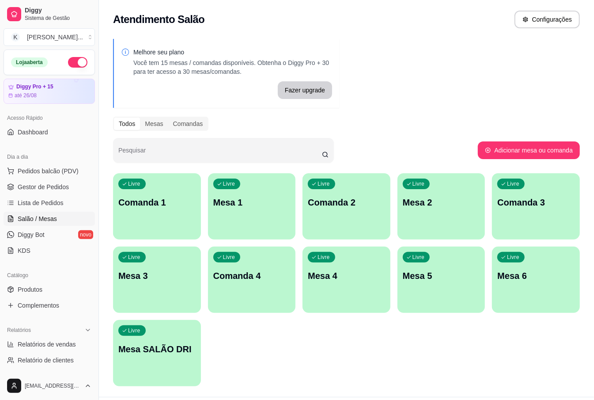
click at [138, 294] on div "Livre Mesa 3" at bounding box center [157, 274] width 88 height 56
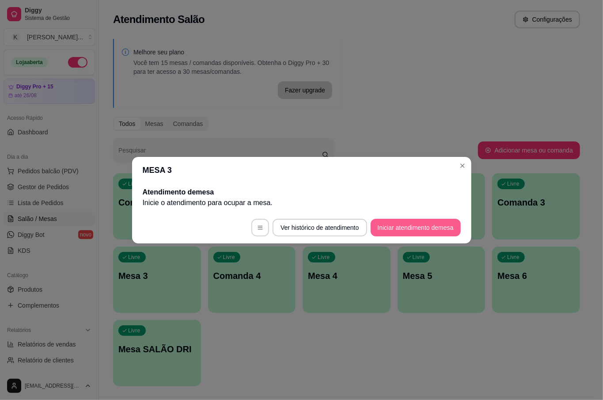
click at [439, 222] on button "Iniciar atendimento de mesa" at bounding box center [415, 228] width 90 height 18
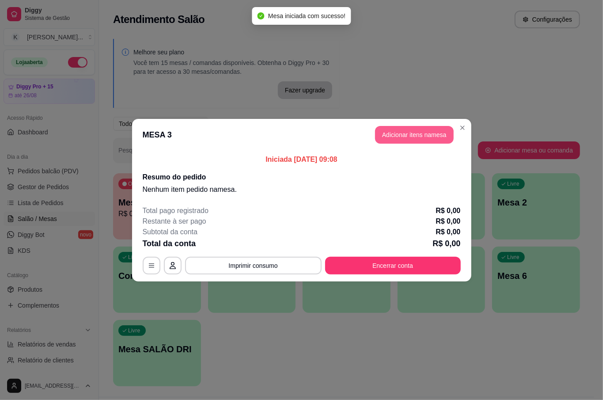
click at [442, 140] on button "Adicionar itens na mesa" at bounding box center [414, 135] width 79 height 18
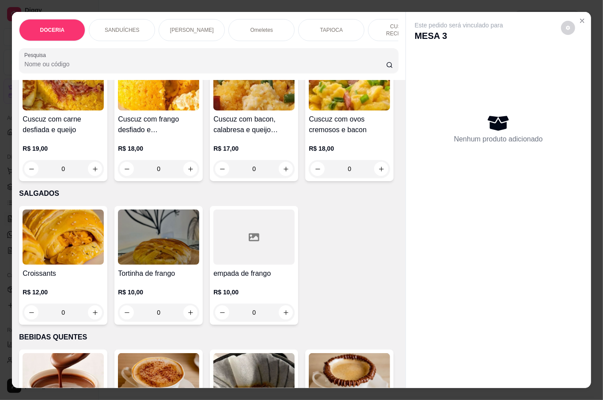
scroll to position [1118, 0]
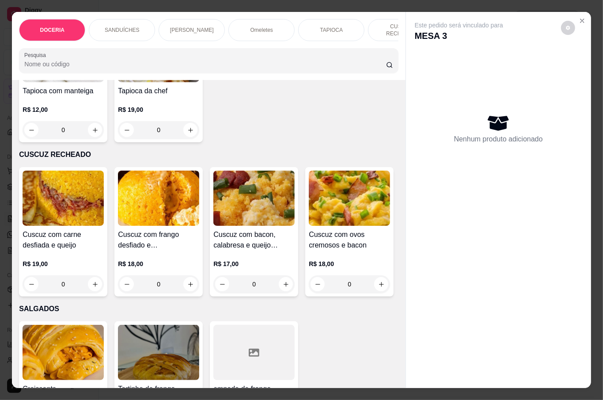
click at [94, 13] on div "0" at bounding box center [63, 4] width 81 height 18
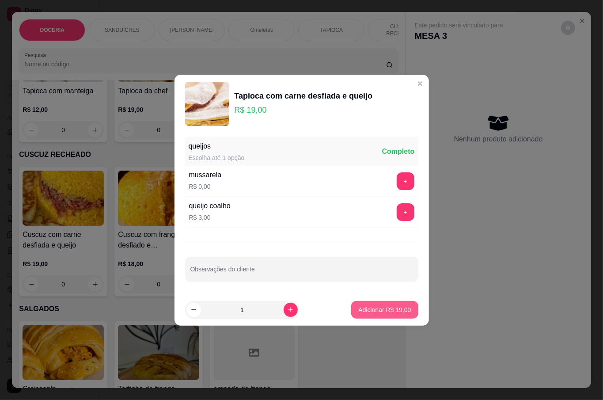
click at [380, 313] on p "Adicionar R$ 19,00" at bounding box center [384, 309] width 53 height 9
type input "1"
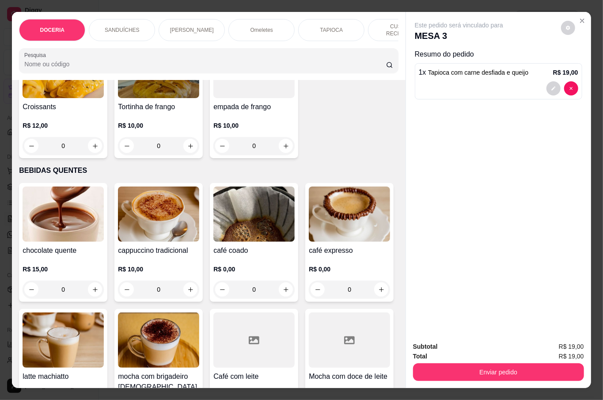
scroll to position [1413, 0]
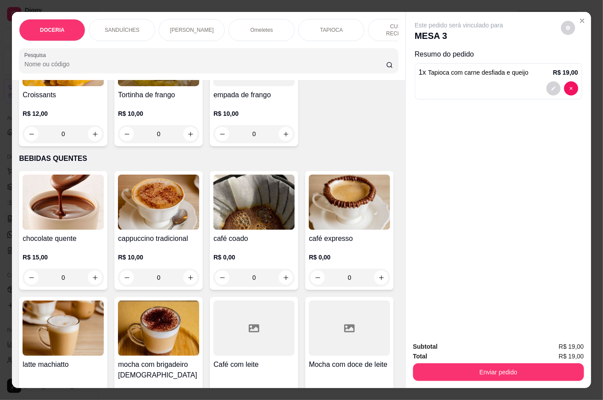
type input "1"
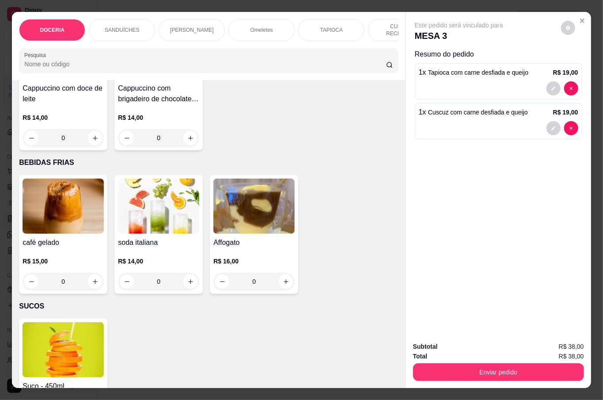
scroll to position [1824, 0]
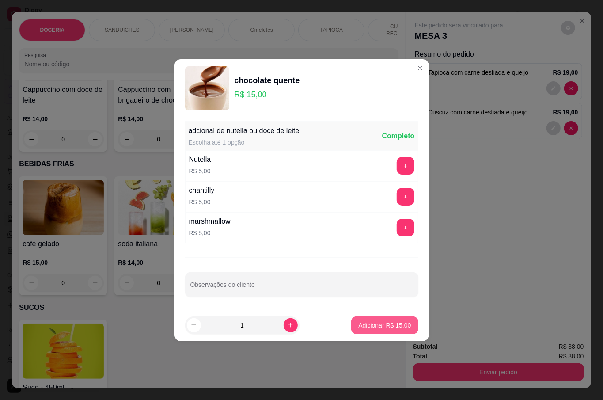
click at [375, 325] on p "Adicionar R$ 15,00" at bounding box center [384, 324] width 53 height 9
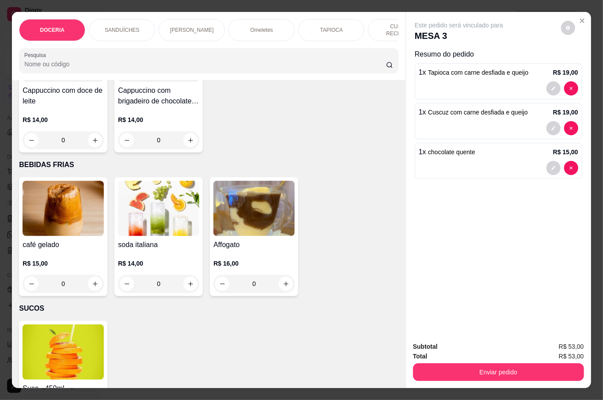
type input "1"
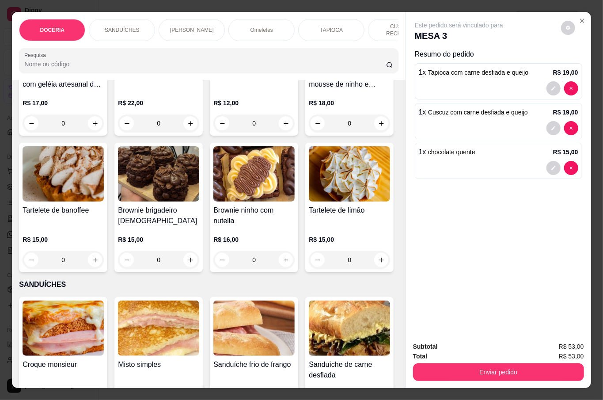
scroll to position [0, 0]
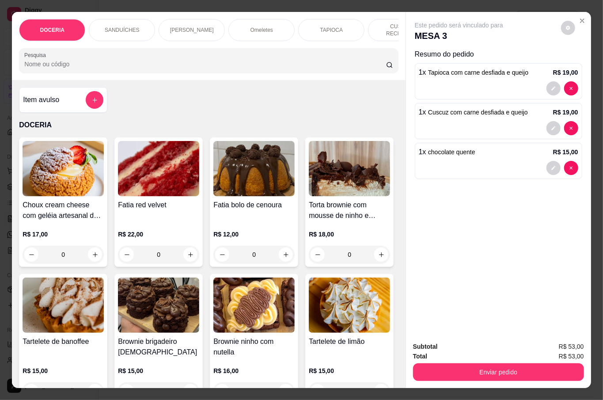
click at [187, 253] on icon "increase-product-quantity" at bounding box center [190, 254] width 7 height 7
type input "1"
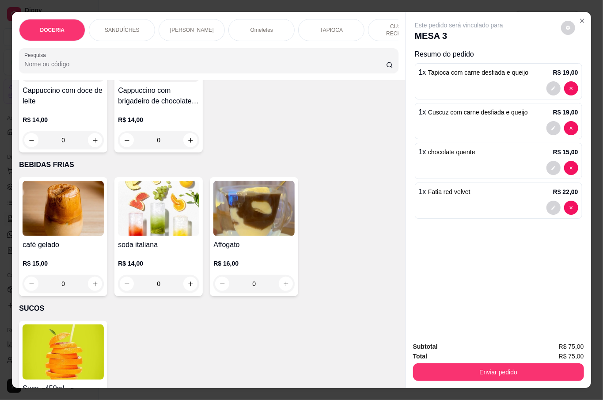
scroll to position [1942, 0]
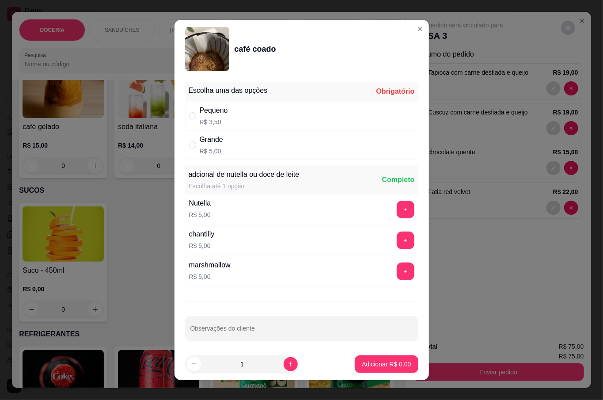
click at [242, 149] on div "Grande R$ 5,00" at bounding box center [301, 144] width 233 height 29
radio input "true"
click at [379, 361] on p "Adicionar R$ 5,00" at bounding box center [386, 363] width 49 height 9
type input "1"
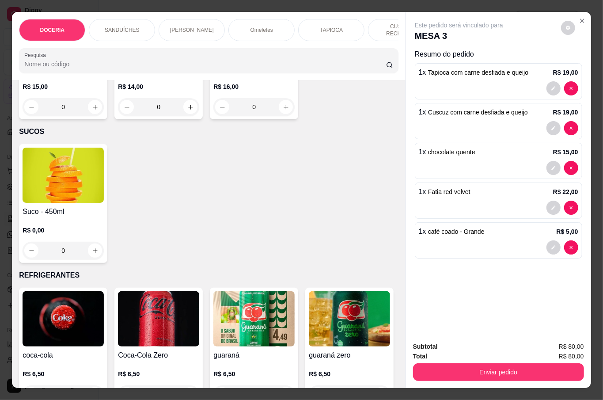
scroll to position [2060, 0]
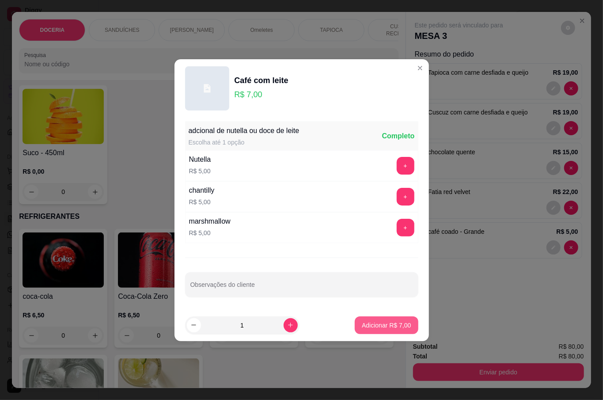
click at [373, 329] on p "Adicionar R$ 7,00" at bounding box center [386, 324] width 49 height 9
type input "1"
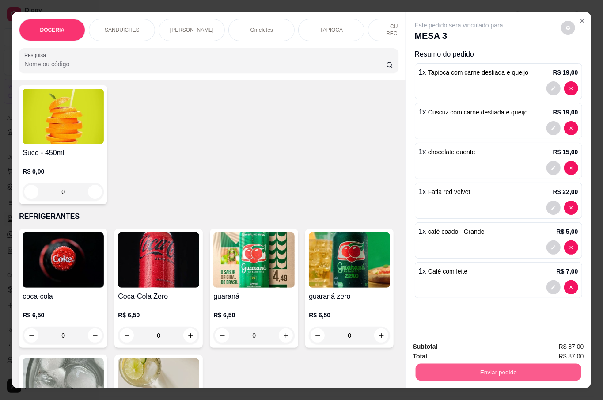
click at [496, 366] on button "Enviar pedido" at bounding box center [498, 371] width 166 height 17
click at [449, 343] on button "Não registrar e enviar pedido" at bounding box center [468, 345] width 92 height 17
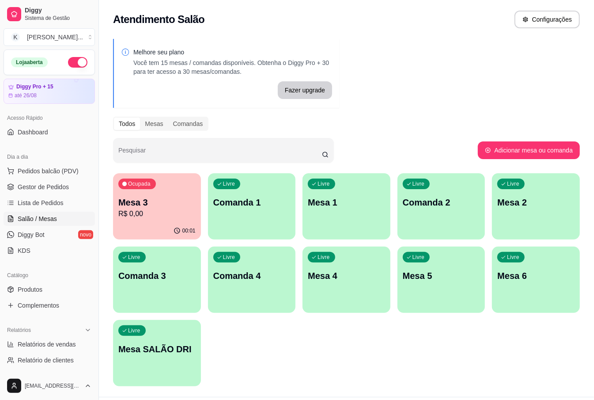
click at [458, 10] on div "Atendimento Salão Configurações" at bounding box center [346, 17] width 495 height 34
click at [152, 201] on p "Mesa 3" at bounding box center [156, 202] width 77 height 12
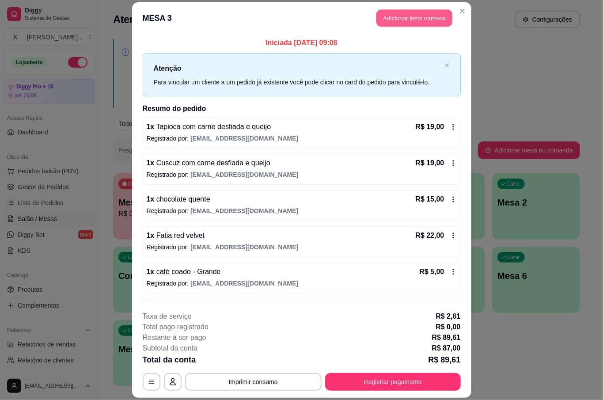
click at [396, 20] on button "Adicionar itens na mesa" at bounding box center [414, 17] width 76 height 17
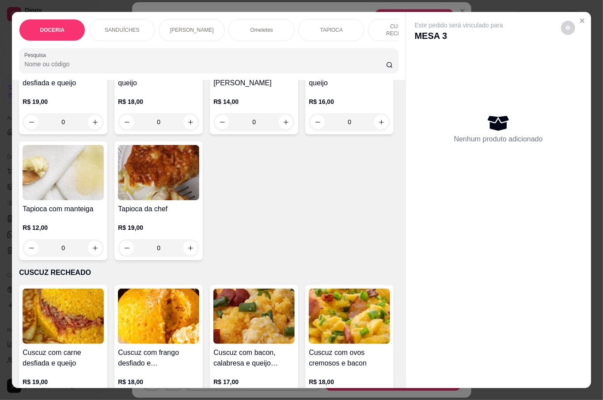
scroll to position [765, 0]
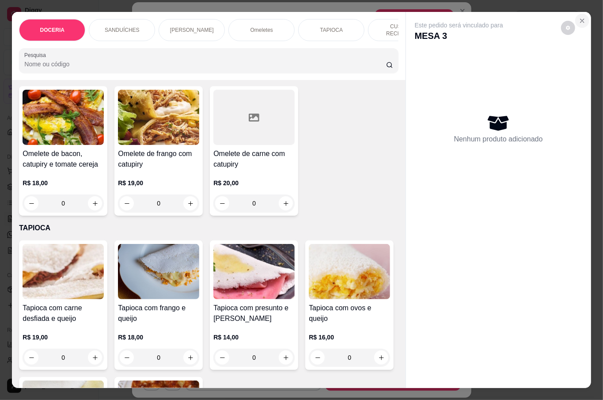
click at [578, 19] on icon "Close" at bounding box center [581, 20] width 7 height 7
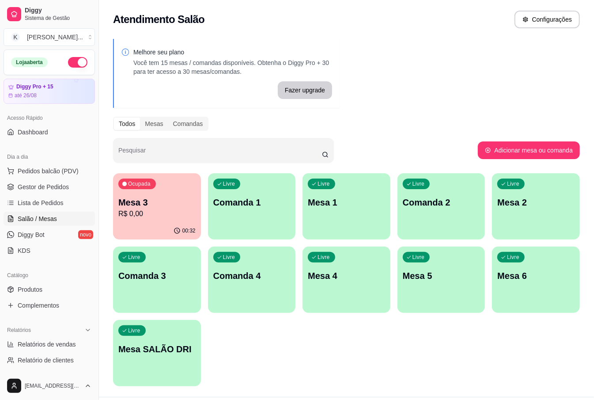
click at [484, 68] on div "Melhore seu plano Você tem 15 mesas / comandas disponíveis. Obtenha o Diggy Pro…" at bounding box center [346, 215] width 495 height 363
click at [154, 215] on p "R$ 0,00" at bounding box center [156, 213] width 77 height 11
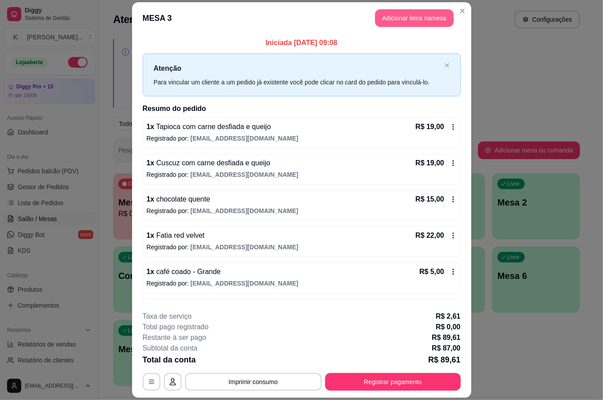
click at [416, 23] on button "Adicionar itens na mesa" at bounding box center [414, 18] width 79 height 18
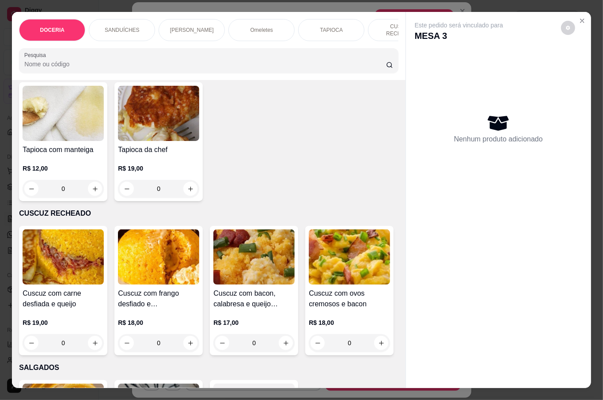
scroll to position [1118, 0]
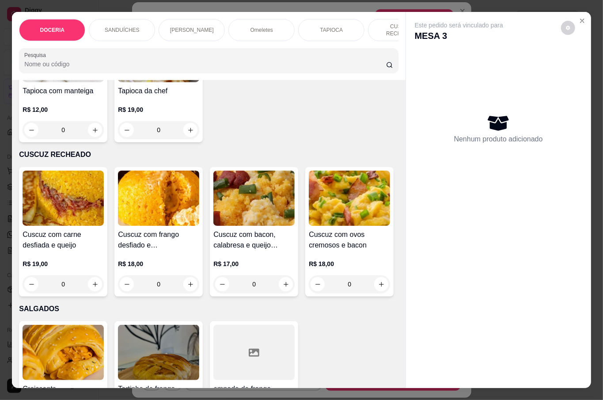
click at [279, 11] on button "increase-product-quantity" at bounding box center [286, 4] width 14 height 14
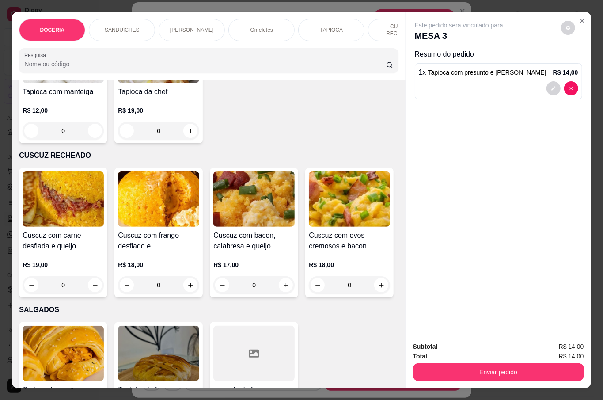
type input "1"
click at [460, 363] on button "Enviar pedido" at bounding box center [498, 372] width 171 height 18
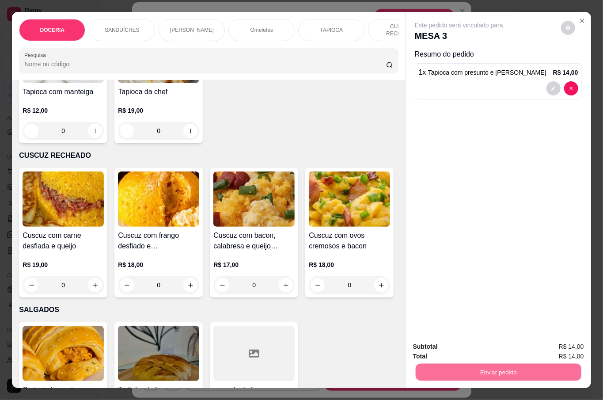
click at [494, 349] on button "Não registrar e enviar pedido" at bounding box center [468, 345] width 92 height 17
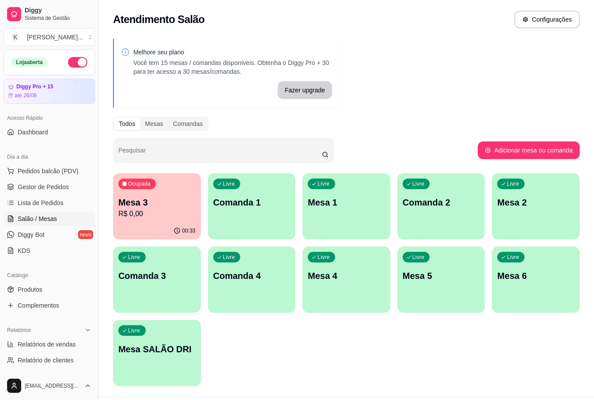
click at [360, 195] on div "Livre Mesa 1" at bounding box center [346, 201] width 88 height 56
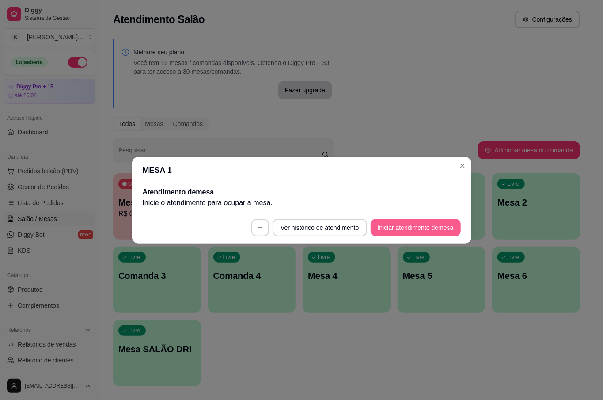
click at [410, 226] on button "Iniciar atendimento de mesa" at bounding box center [415, 228] width 90 height 18
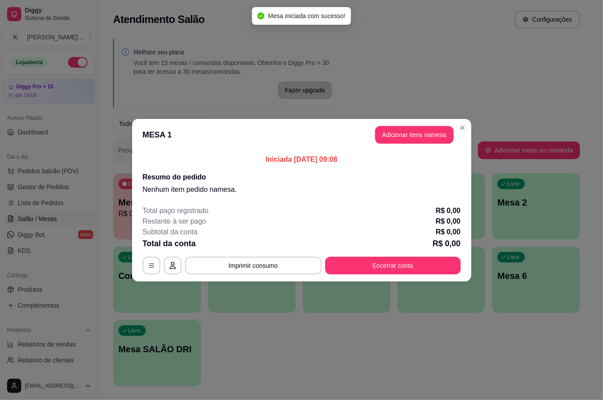
click at [396, 124] on header "MESA 1 Adicionar itens na mesa" at bounding box center [301, 135] width 339 height 32
click at [396, 133] on button "Adicionar itens na mesa" at bounding box center [414, 135] width 79 height 18
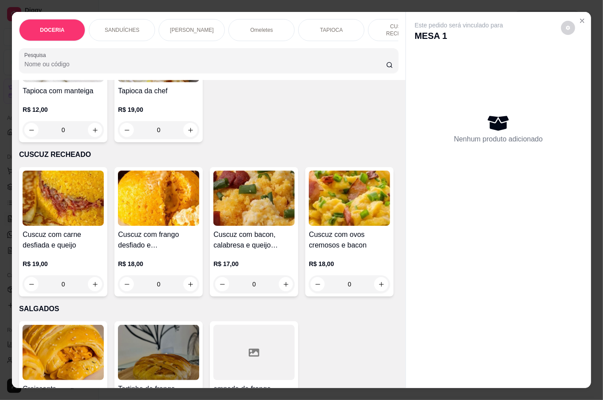
click at [94, 13] on div "0" at bounding box center [63, 4] width 81 height 18
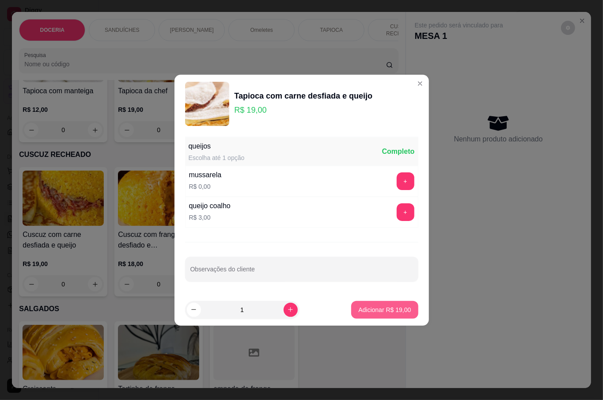
click at [382, 308] on p "Adicionar R$ 19,00" at bounding box center [384, 309] width 53 height 9
type input "1"
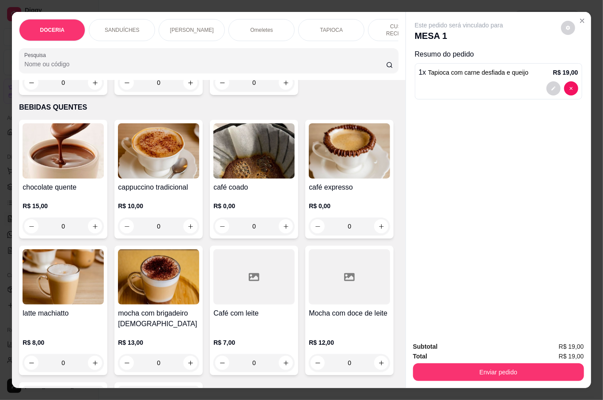
scroll to position [1530, 0]
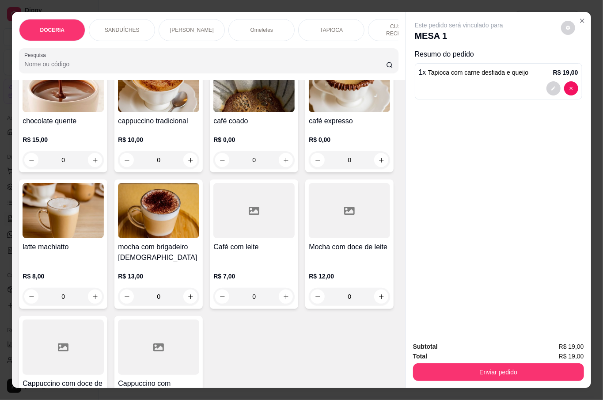
type input "1"
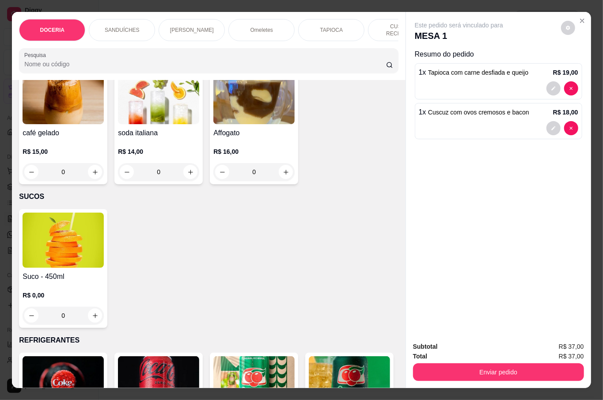
scroll to position [1942, 0]
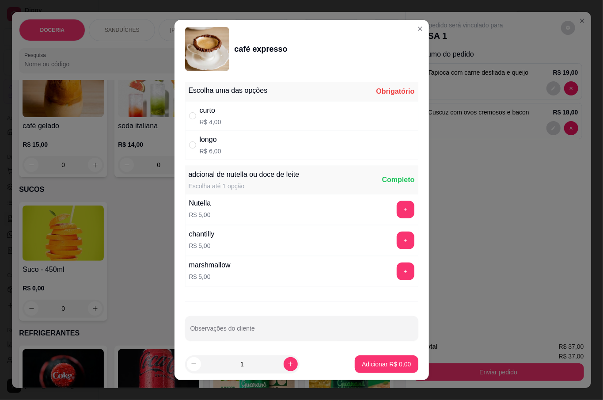
click at [207, 112] on div "curto" at bounding box center [211, 110] width 22 height 11
radio input "true"
click at [373, 369] on button "Adicionar R$ 4,00" at bounding box center [385, 364] width 63 height 18
type input "1"
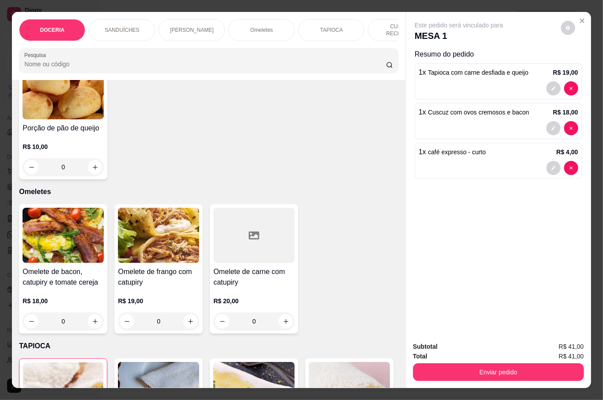
scroll to position [471, 0]
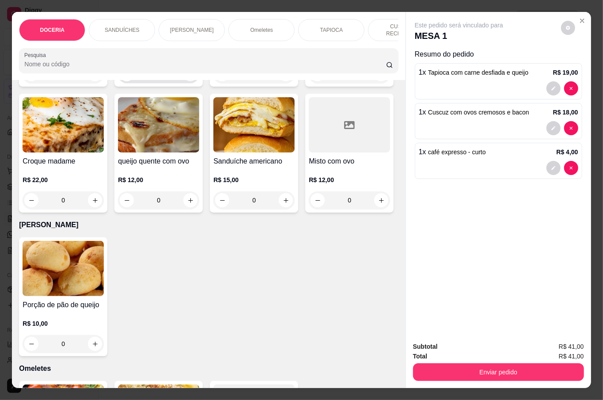
click at [187, 78] on icon "increase-product-quantity" at bounding box center [190, 74] width 7 height 7
type input "1"
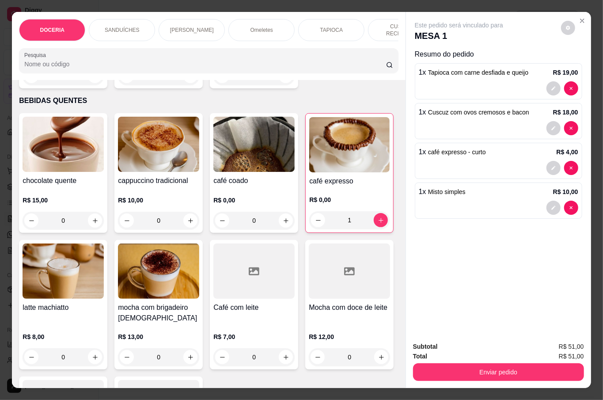
scroll to position [1766, 0]
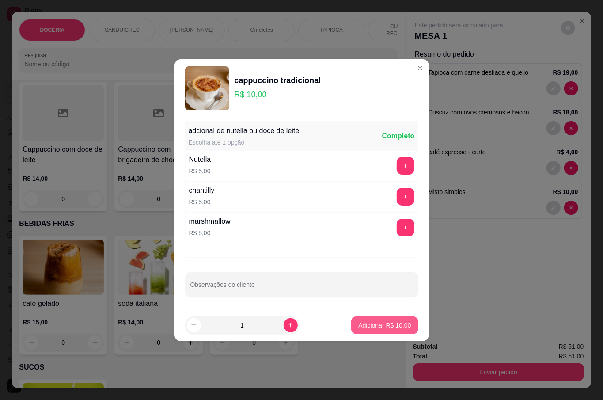
click at [391, 320] on button "Adicionar R$ 10,00" at bounding box center [384, 325] width 67 height 18
type input "1"
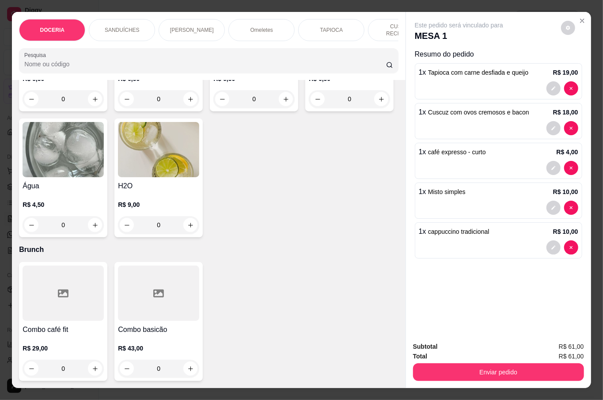
scroll to position [2649, 0]
click at [185, 106] on button "increase-product-quantity" at bounding box center [190, 99] width 14 height 14
type input "1"
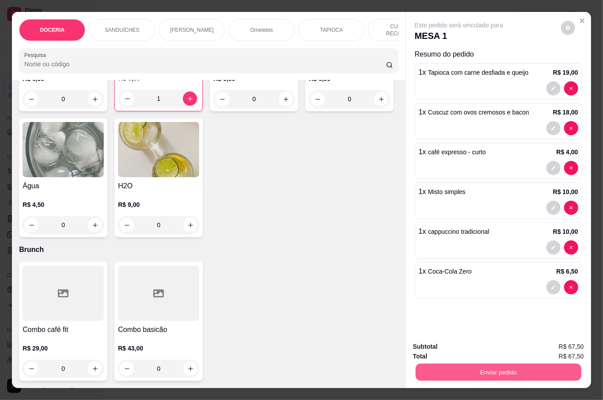
click at [516, 366] on button "Enviar pedido" at bounding box center [498, 371] width 166 height 17
click at [466, 347] on button "Não registrar e enviar pedido" at bounding box center [467, 345] width 89 height 16
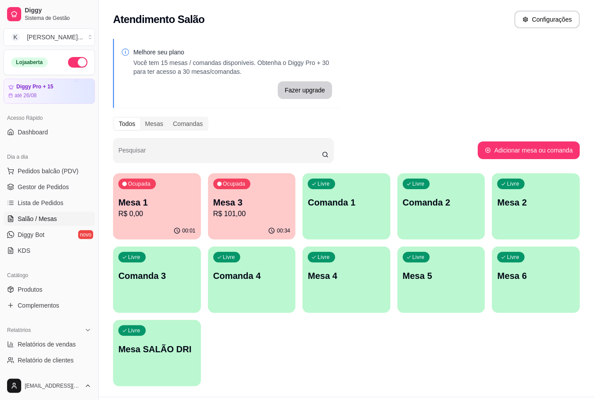
click at [290, 230] on div "00:34" at bounding box center [252, 230] width 88 height 17
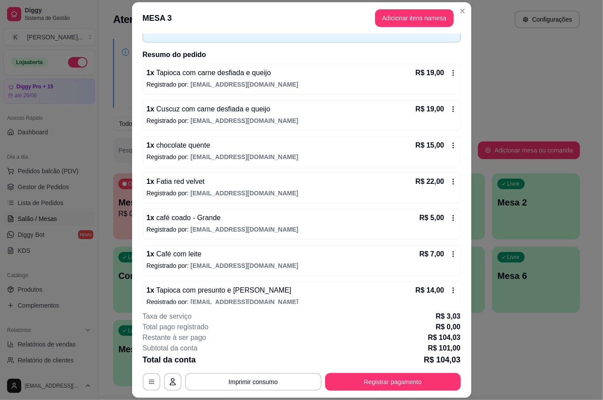
scroll to position [67, 0]
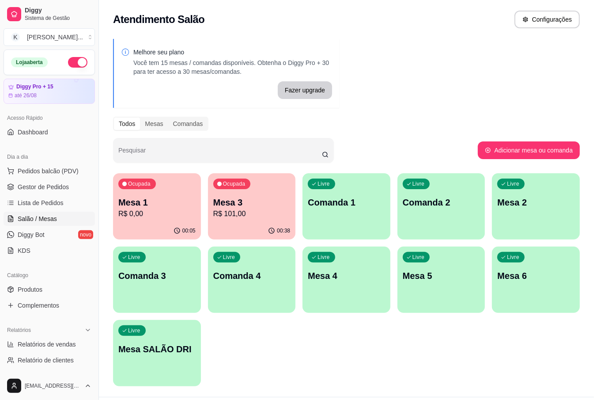
click at [168, 199] on p "Mesa 1" at bounding box center [156, 202] width 77 height 12
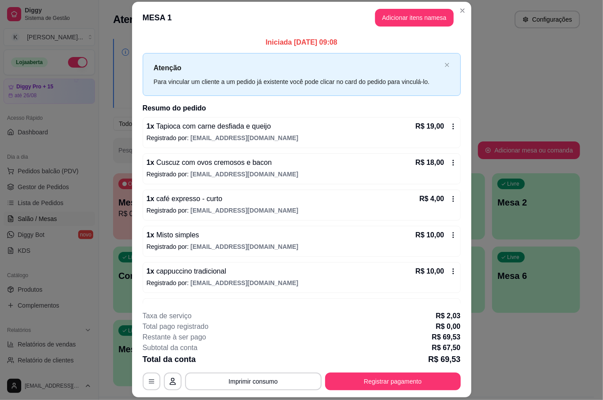
scroll to position [0, 0]
click at [411, 18] on button "Adicionar itens na mesa" at bounding box center [414, 18] width 79 height 18
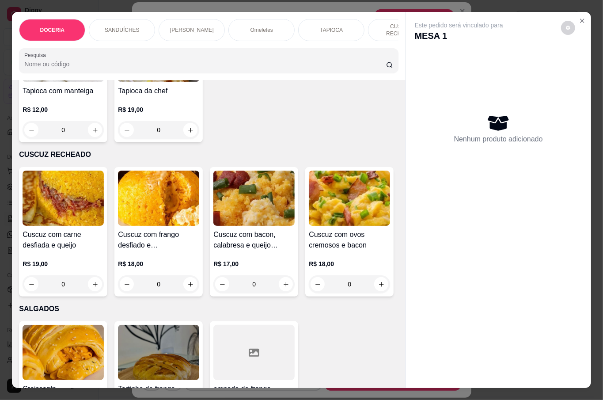
scroll to position [824, 0]
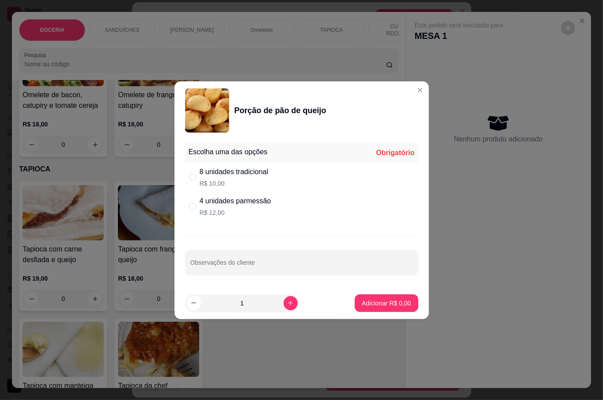
click at [207, 212] on p "R$ 12,00" at bounding box center [236, 212] width 72 height 9
radio input "true"
click at [379, 297] on button "Adicionar R$ 12,00" at bounding box center [384, 303] width 67 height 18
type input "1"
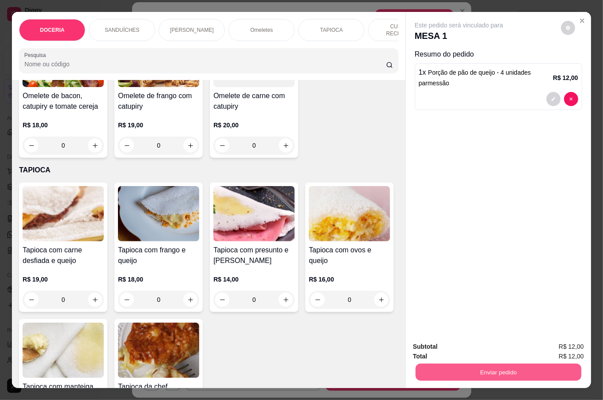
click at [487, 368] on button "Enviar pedido" at bounding box center [498, 371] width 166 height 17
click at [487, 341] on button "Não registrar e enviar pedido" at bounding box center [468, 345] width 92 height 17
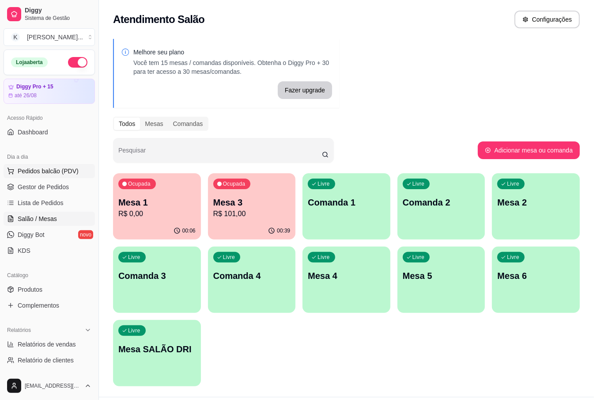
click at [41, 169] on span "Pedidos balcão (PDV)" at bounding box center [48, 170] width 61 height 9
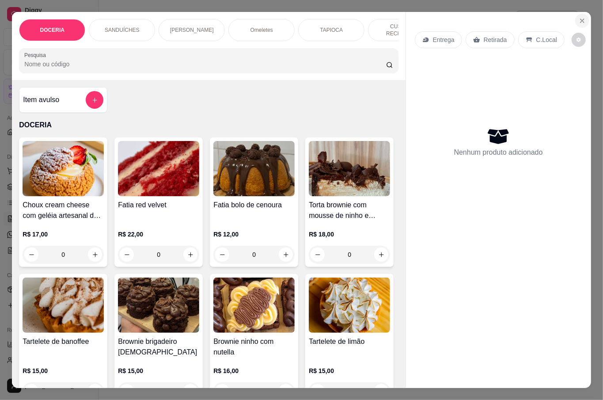
click at [578, 17] on icon "Close" at bounding box center [581, 20] width 7 height 7
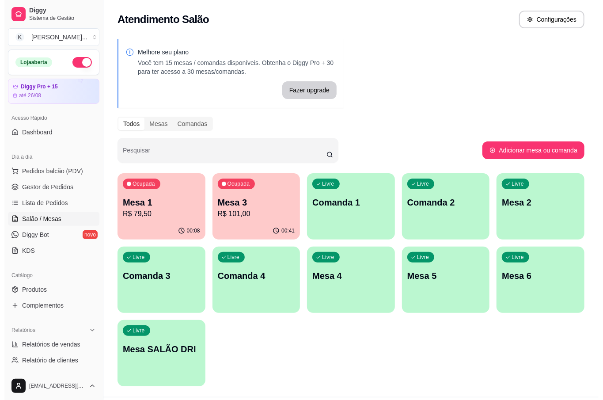
scroll to position [22, 0]
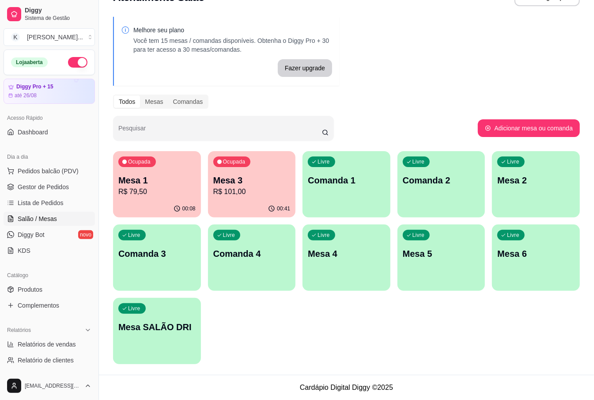
click at [149, 175] on p "Mesa 1" at bounding box center [156, 180] width 77 height 12
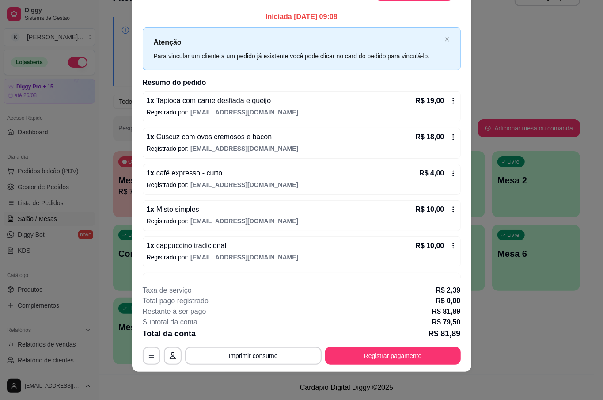
scroll to position [0, 0]
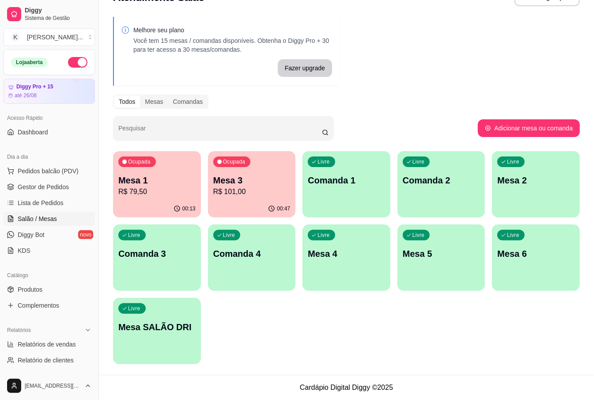
click at [275, 202] on div "00:47" at bounding box center [252, 208] width 88 height 17
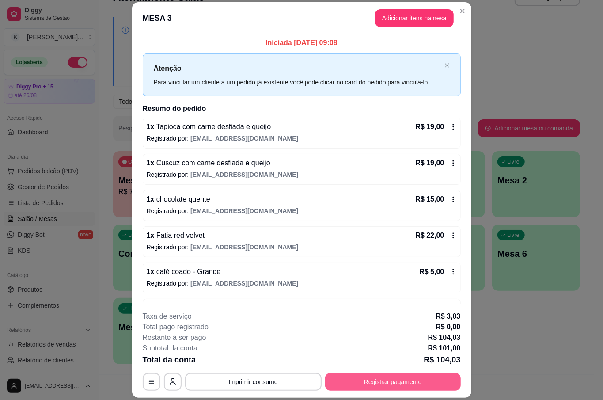
click at [417, 377] on button "Registrar pagamento" at bounding box center [393, 382] width 136 height 18
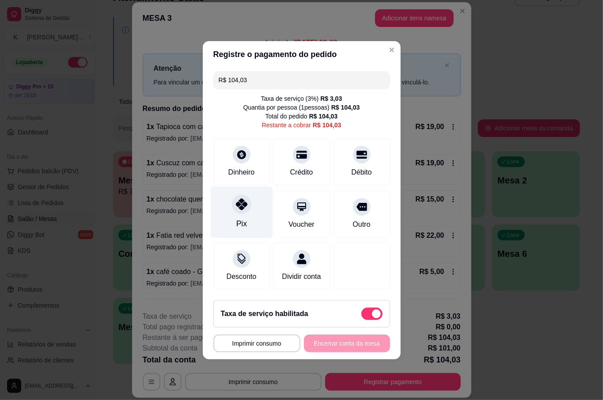
click at [237, 211] on div "Pix" at bounding box center [241, 212] width 62 height 52
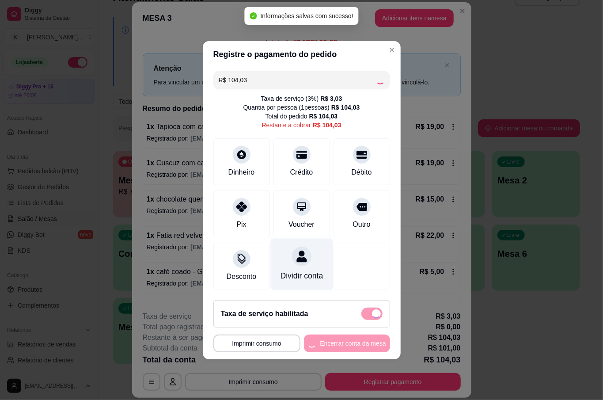
type input "R$ 0,00"
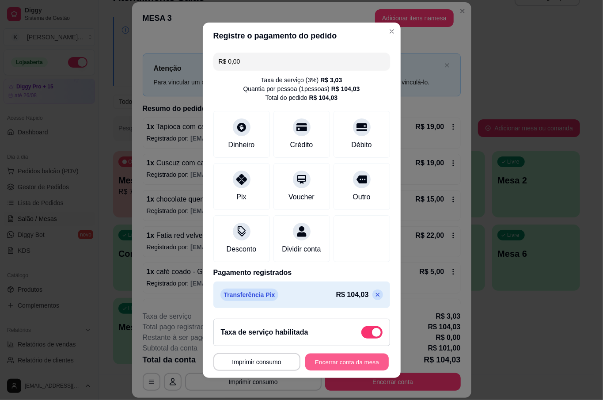
click at [343, 367] on button "Encerrar conta da mesa" at bounding box center [346, 361] width 83 height 17
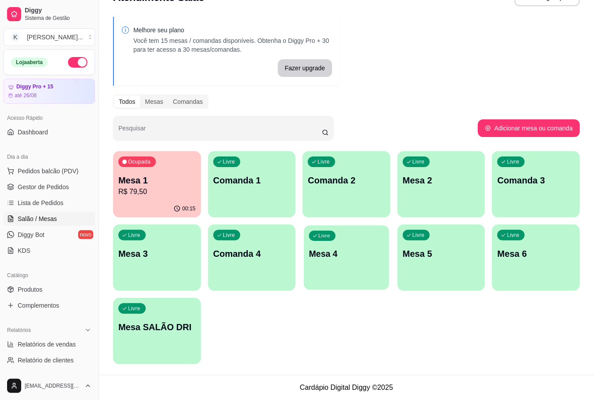
click at [342, 260] on div "Livre Mesa 4" at bounding box center [346, 252] width 85 height 54
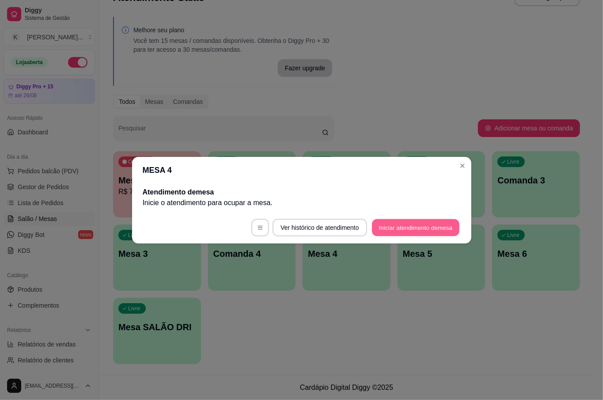
click at [414, 229] on button "Iniciar atendimento de mesa" at bounding box center [415, 227] width 87 height 17
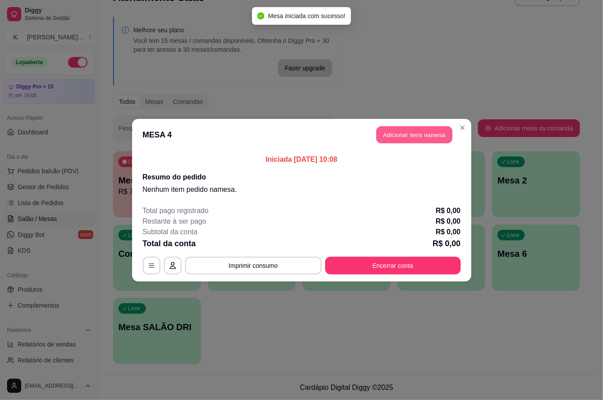
click at [422, 138] on button "Adicionar itens na mesa" at bounding box center [414, 134] width 76 height 17
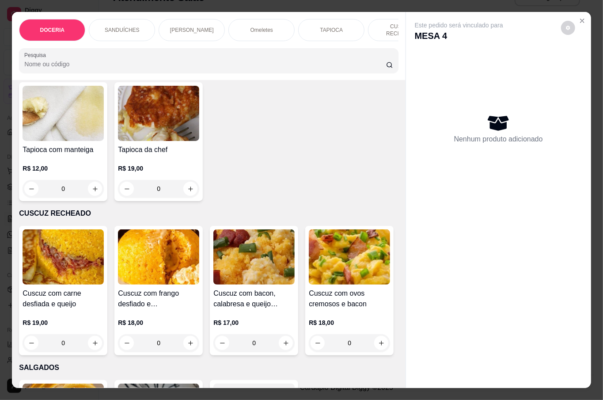
scroll to position [1000, 0]
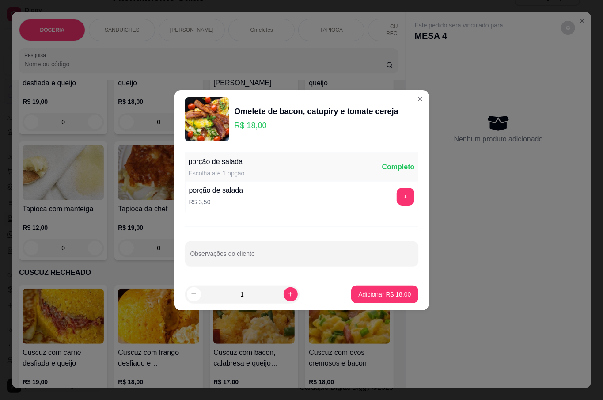
click at [286, 290] on button "increase-product-quantity" at bounding box center [290, 294] width 14 height 14
type input "2"
click at [376, 289] on button "Adicionar R$ 36,00" at bounding box center [384, 294] width 67 height 18
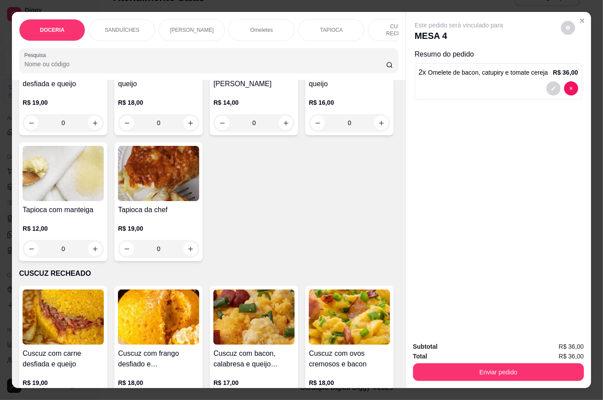
type input "2"
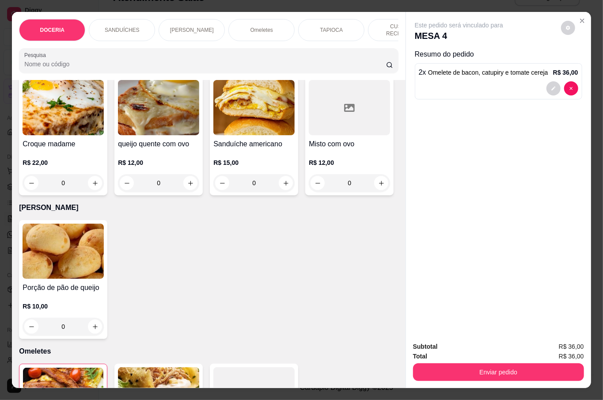
scroll to position [412, 0]
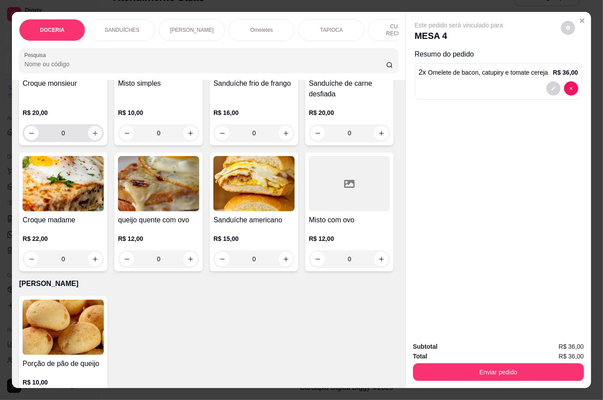
click at [89, 140] on button "increase-product-quantity" at bounding box center [95, 133] width 14 height 14
type input "1"
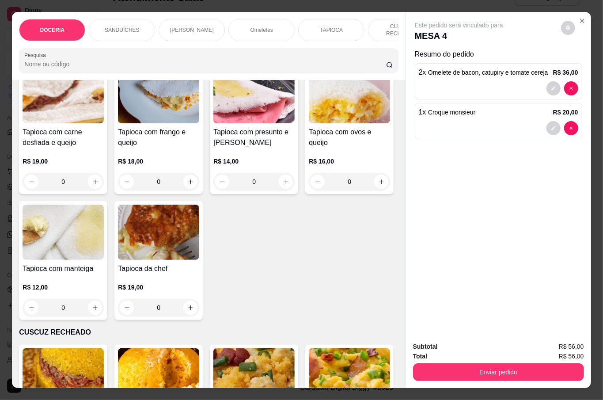
scroll to position [1118, 0]
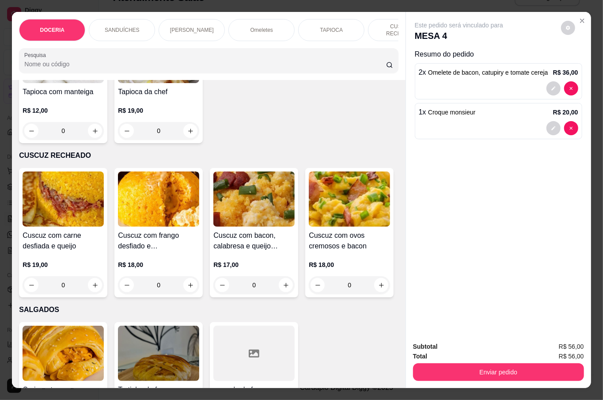
click at [90, 14] on div "0" at bounding box center [63, 5] width 81 height 18
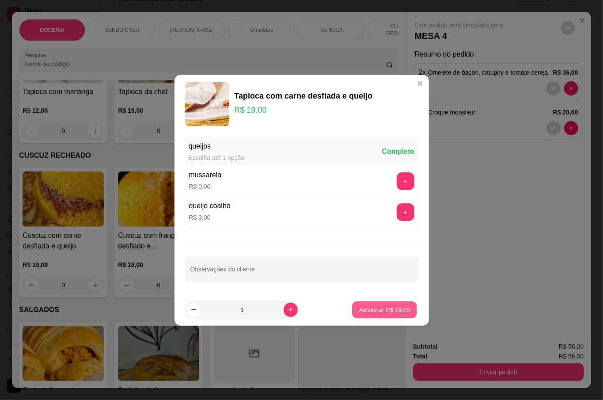
click at [403, 309] on button "Adicionar R$ 19,00" at bounding box center [384, 309] width 65 height 17
type input "1"
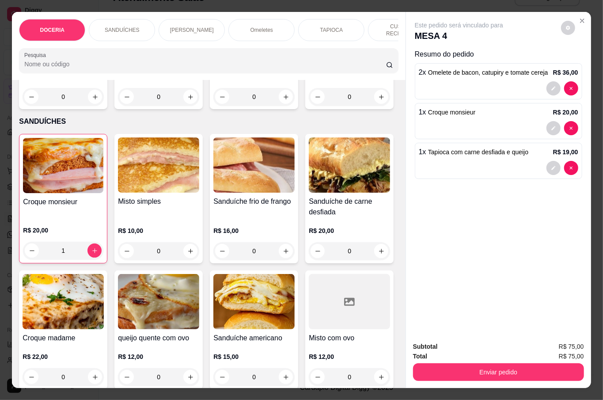
scroll to position [0, 0]
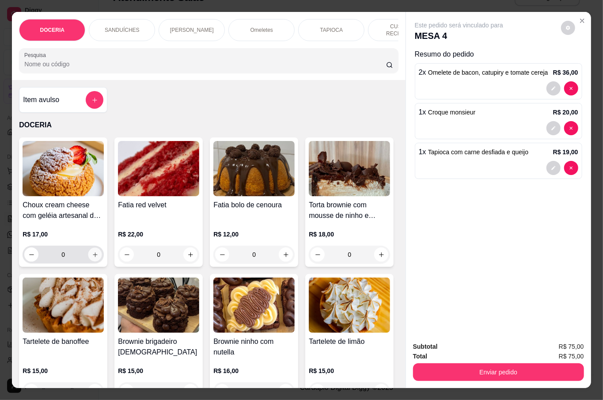
click at [92, 255] on icon "increase-product-quantity" at bounding box center [95, 254] width 7 height 7
type input "1"
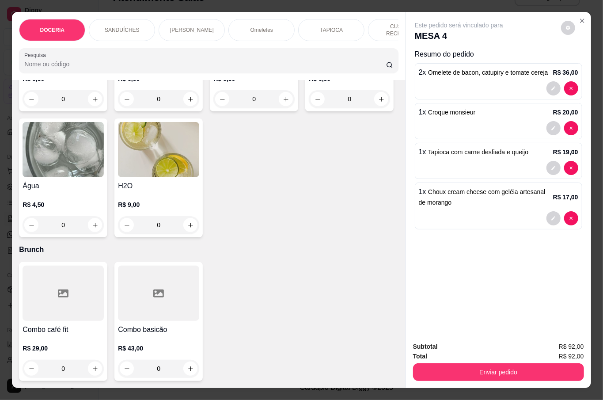
scroll to position [2354, 0]
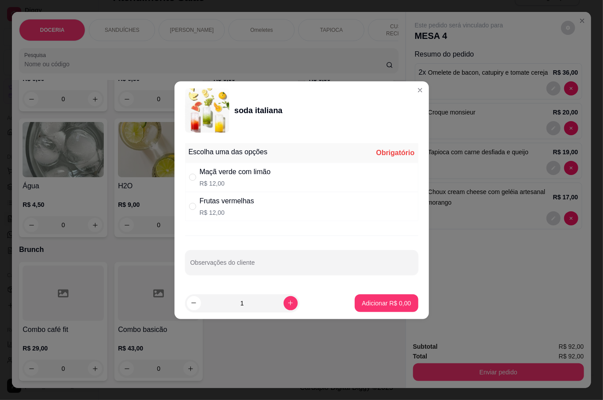
click at [225, 183] on p "R$ 12,00" at bounding box center [235, 183] width 71 height 9
radio input "true"
click at [358, 301] on p "Adicionar R$ 12,00" at bounding box center [384, 302] width 53 height 9
type input "1"
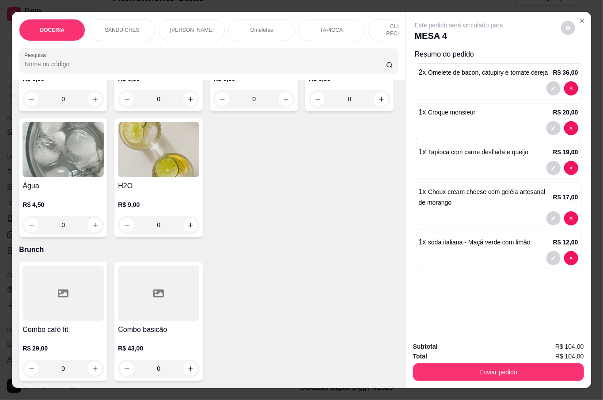
scroll to position [2590, 0]
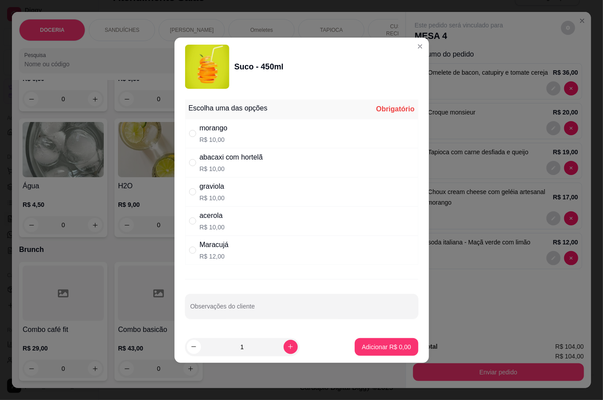
click at [198, 221] on div "" at bounding box center [194, 221] width 11 height 10
radio input "true"
click at [375, 343] on p "Adicionar R$ 10,00" at bounding box center [384, 346] width 53 height 9
type input "1"
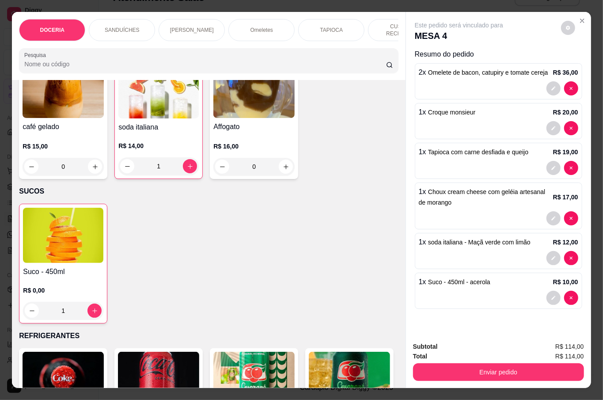
scroll to position [1883, 0]
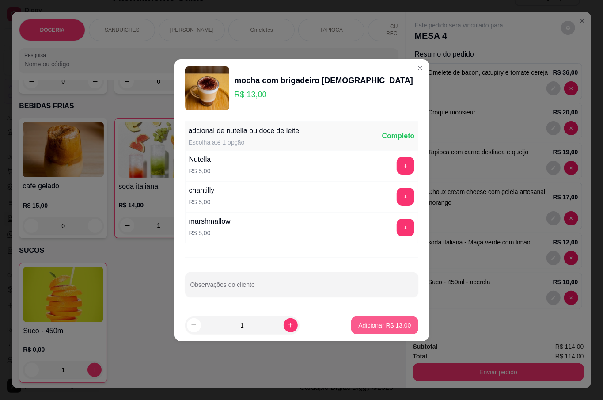
click at [369, 320] on button "Adicionar R$ 13,00" at bounding box center [384, 325] width 67 height 18
type input "1"
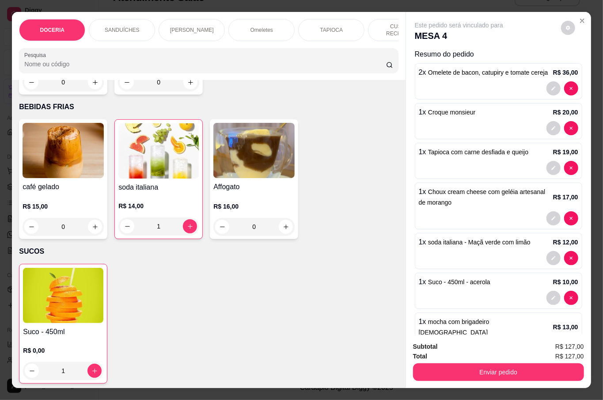
scroll to position [1824, 0]
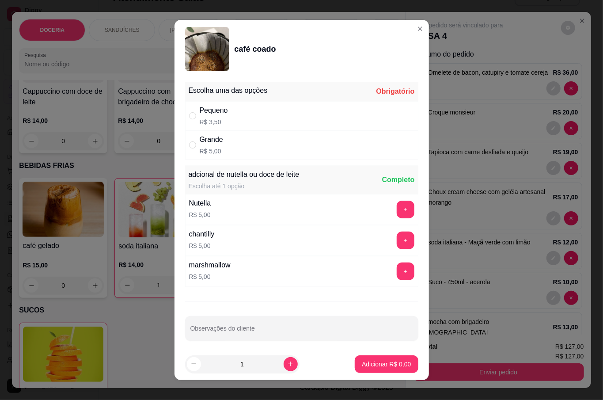
click at [207, 147] on p "R$ 5,00" at bounding box center [211, 151] width 23 height 9
radio input "true"
click at [382, 369] on button "Adicionar R$ 5,00" at bounding box center [385, 364] width 63 height 18
type input "1"
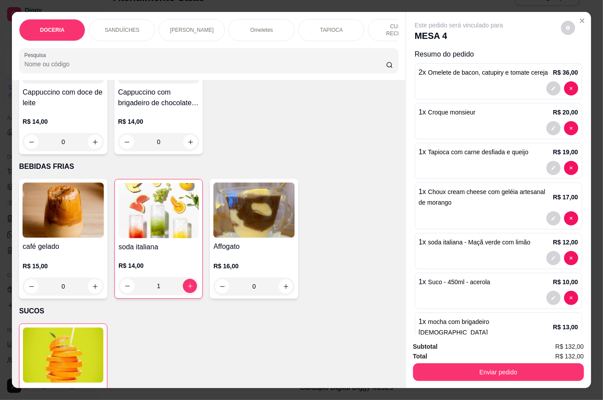
scroll to position [2060, 0]
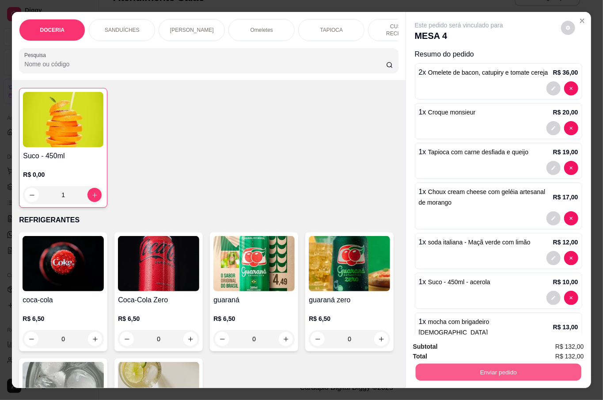
click at [504, 370] on button "Enviar pedido" at bounding box center [498, 371] width 166 height 17
click at [481, 346] on button "Não registrar e enviar pedido" at bounding box center [467, 346] width 89 height 16
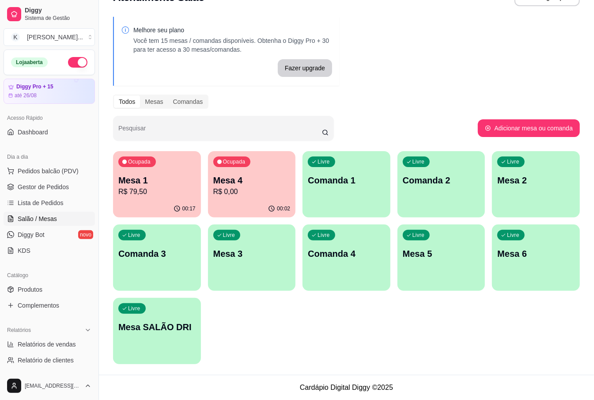
click at [345, 243] on div "Livre Comanda 4" at bounding box center [346, 252] width 88 height 56
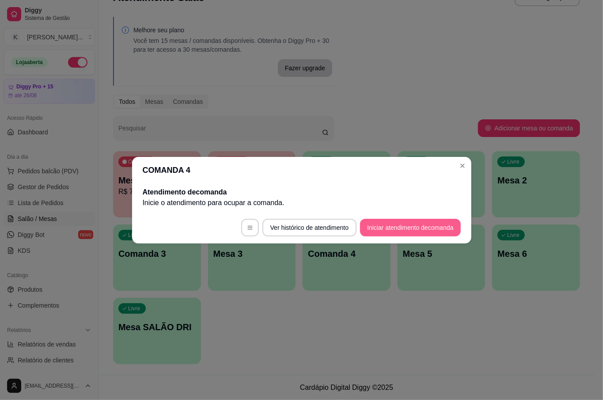
click at [407, 226] on button "Iniciar atendimento de comanda" at bounding box center [410, 228] width 100 height 18
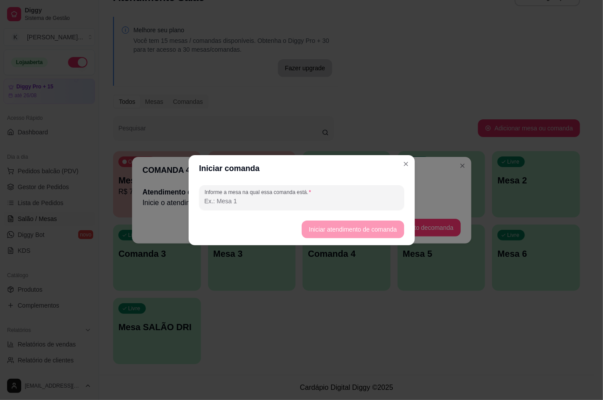
click at [366, 231] on footer "Iniciar atendimento de comanda" at bounding box center [301, 229] width 226 height 32
click at [267, 215] on footer "Iniciar atendimento de comanda" at bounding box center [301, 229] width 226 height 32
click at [265, 199] on input "Informe a mesa na qual essa comanda está." at bounding box center [301, 200] width 194 height 9
type input "4"
click at [357, 220] on footer "Iniciar atendimento de comanda" at bounding box center [301, 229] width 226 height 32
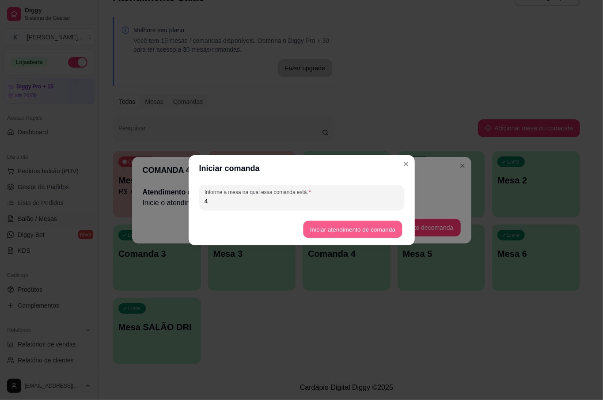
click at [357, 225] on button "Iniciar atendimento de comanda" at bounding box center [352, 228] width 99 height 17
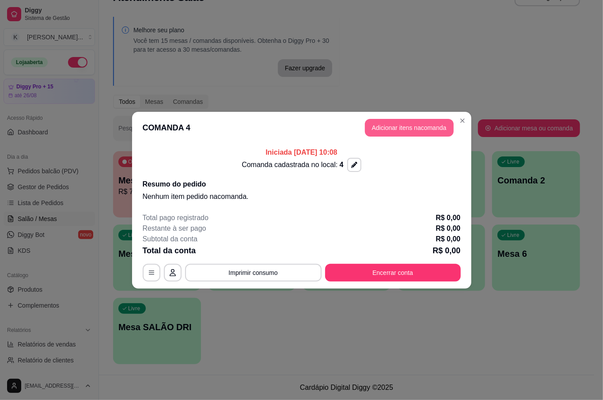
click at [407, 124] on button "Adicionar itens na comanda" at bounding box center [409, 128] width 89 height 18
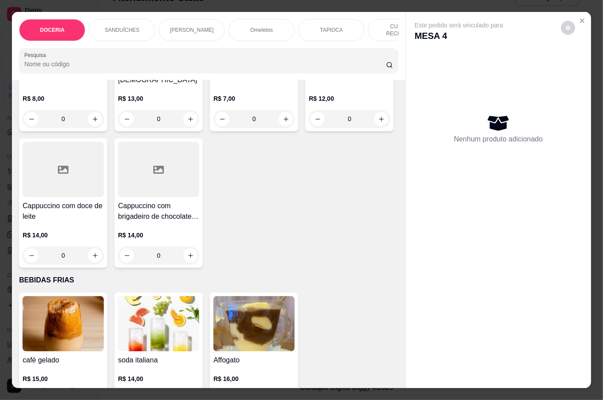
scroll to position [2001, 0]
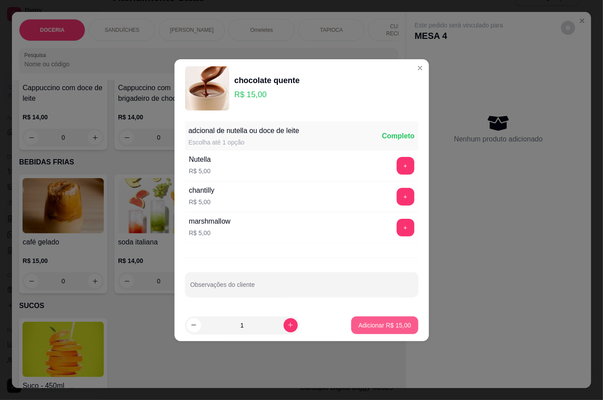
click at [385, 331] on button "Adicionar R$ 15,00" at bounding box center [384, 325] width 67 height 18
type input "1"
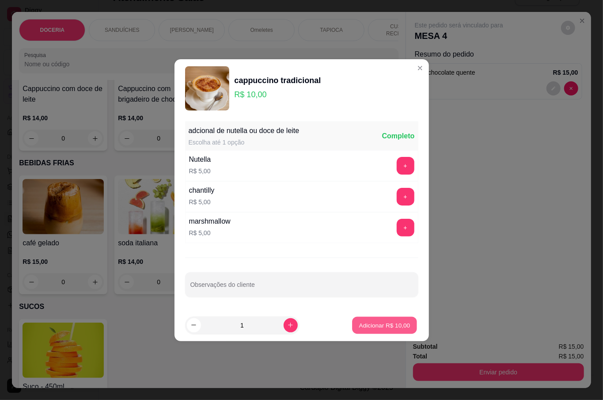
click at [395, 329] on p "Adicionar R$ 10,00" at bounding box center [384, 324] width 51 height 8
type input "1"
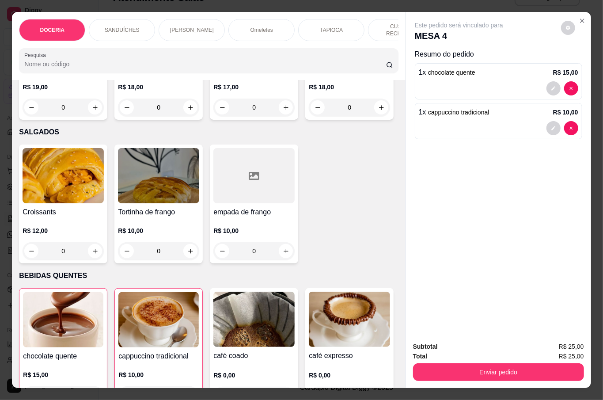
scroll to position [1059, 0]
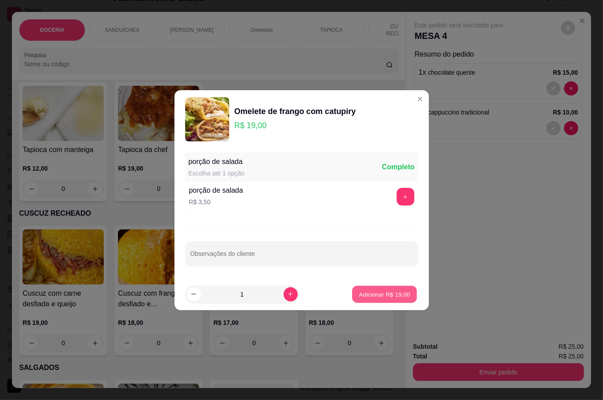
click at [363, 299] on button "Adicionar R$ 19,00" at bounding box center [384, 293] width 65 height 17
type input "1"
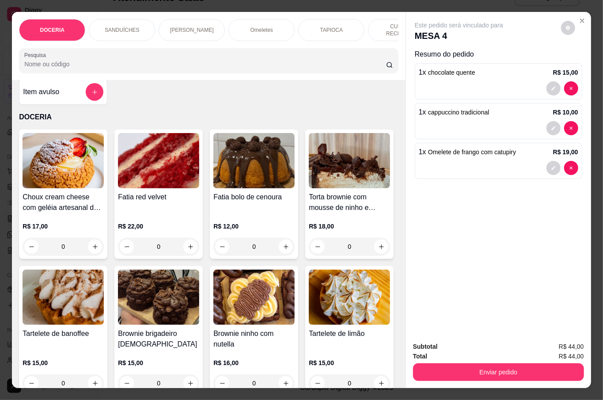
scroll to position [0, 0]
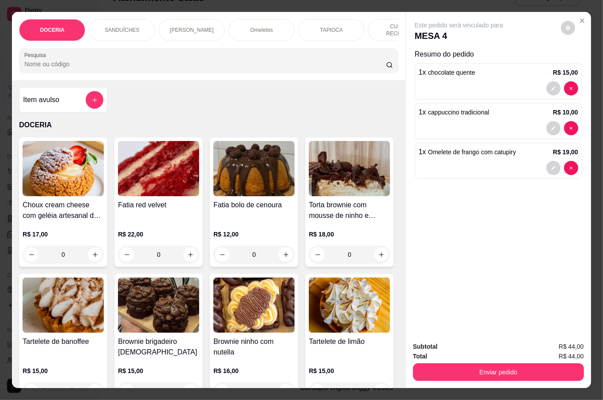
click at [187, 256] on button "increase-product-quantity" at bounding box center [190, 254] width 14 height 14
type input "1"
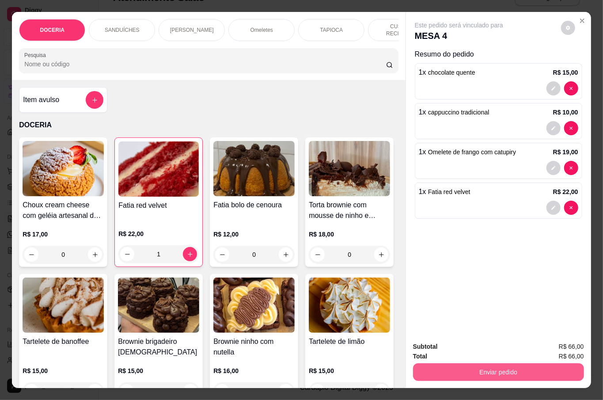
click at [490, 369] on button "Enviar pedido" at bounding box center [498, 372] width 171 height 18
click at [468, 339] on button "Não registrar e enviar pedido" at bounding box center [468, 345] width 92 height 17
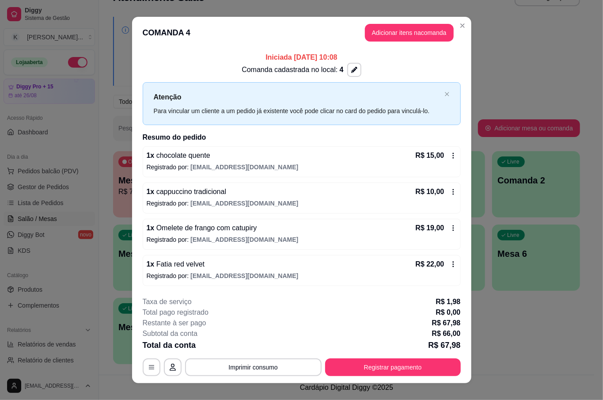
click at [456, 32] on header "COMANDA 4 Adicionar itens na comanda" at bounding box center [301, 33] width 339 height 32
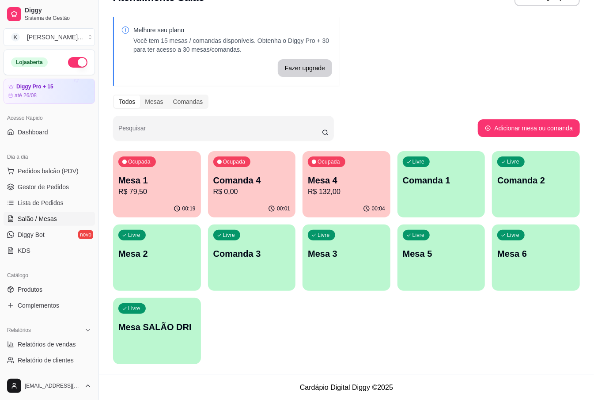
click at [464, 60] on div "Melhore seu plano Você tem 15 mesas / comandas disponíveis. Obtenha o Diggy Pro…" at bounding box center [346, 192] width 495 height 363
click at [418, 37] on div "Melhore seu plano Você tem 15 mesas / comandas disponíveis. Obtenha o Diggy Pro…" at bounding box center [346, 192] width 495 height 363
click at [440, 242] on div "Livre Mesa 5" at bounding box center [441, 252] width 85 height 54
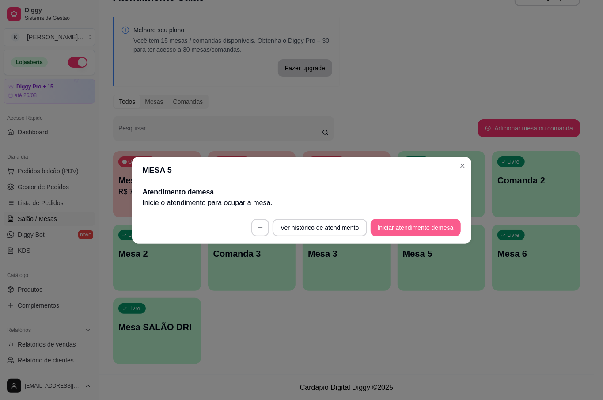
click at [418, 226] on button "Iniciar atendimento de mesa" at bounding box center [415, 228] width 90 height 18
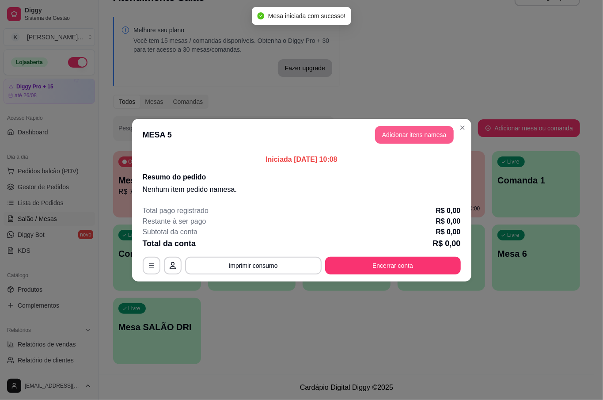
click at [403, 129] on button "Adicionar itens na mesa" at bounding box center [414, 135] width 79 height 18
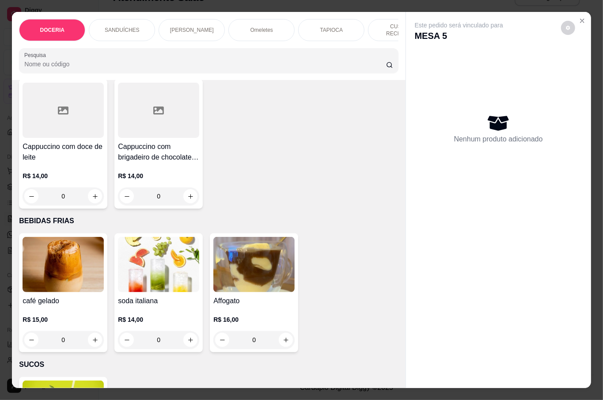
scroll to position [1883, 0]
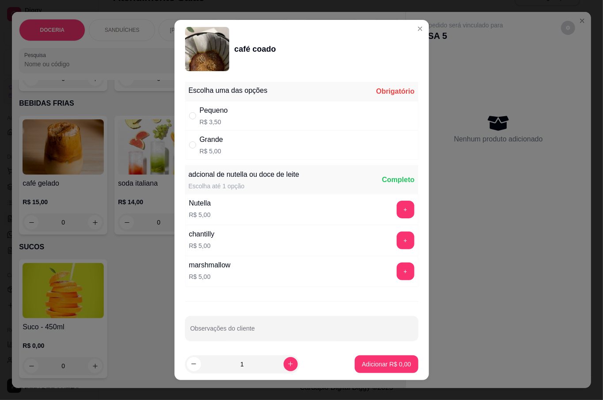
click at [194, 139] on div "Grande R$ 5,00" at bounding box center [301, 144] width 233 height 29
radio input "true"
click at [287, 363] on icon "increase-product-quantity" at bounding box center [290, 363] width 7 height 7
type input "2"
click at [366, 364] on p "Adicionar R$ 10,00" at bounding box center [384, 363] width 53 height 9
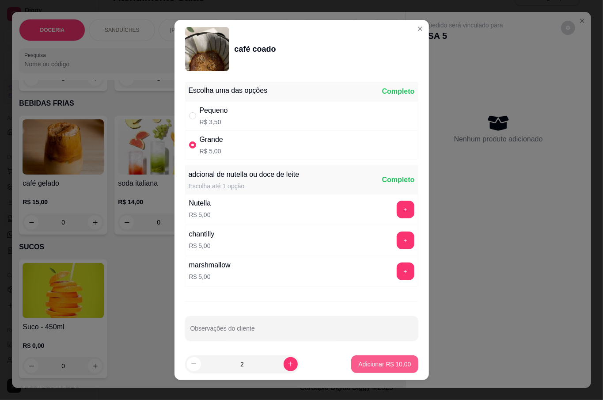
type input "2"
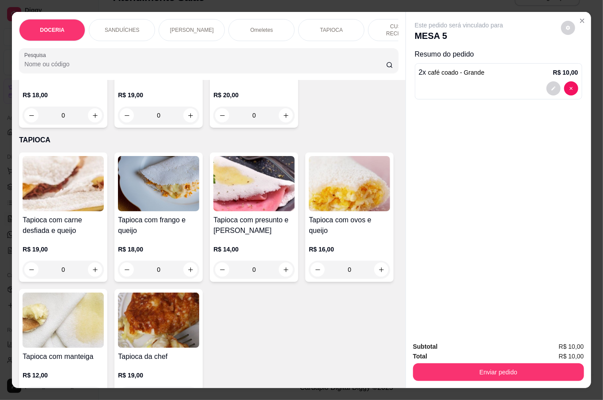
scroll to position [723, 0]
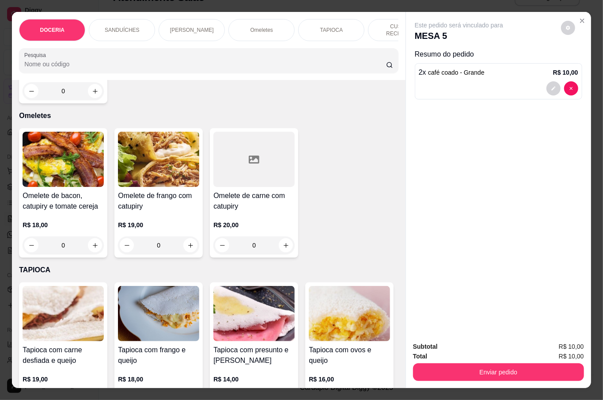
click at [87, 100] on div "0" at bounding box center [63, 91] width 81 height 18
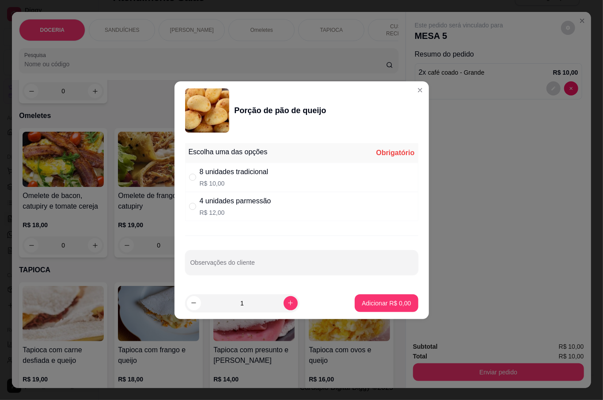
click at [222, 206] on div "4 unidades parmessão R$ 12,00" at bounding box center [236, 206] width 72 height 21
radio input "true"
click at [377, 304] on p "Adicionar R$ 12,00" at bounding box center [384, 302] width 53 height 9
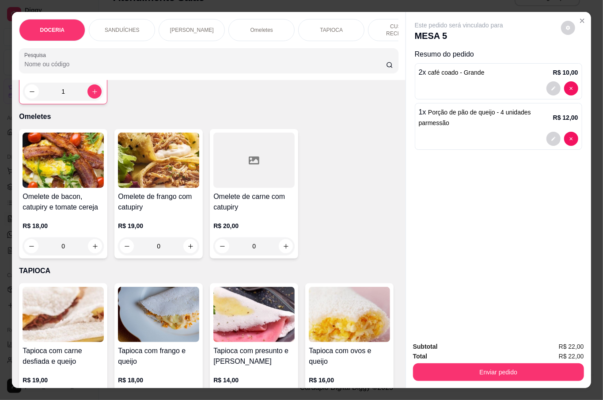
type input "1"
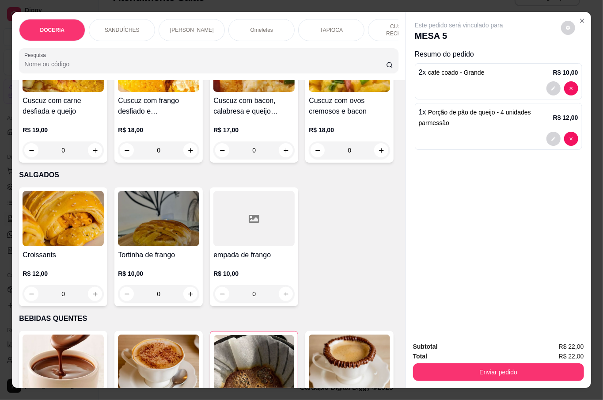
scroll to position [1312, 0]
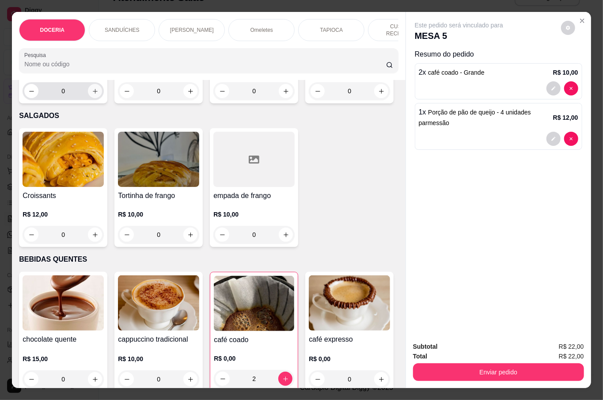
click at [93, 98] on button "increase-product-quantity" at bounding box center [95, 91] width 14 height 14
type input "1"
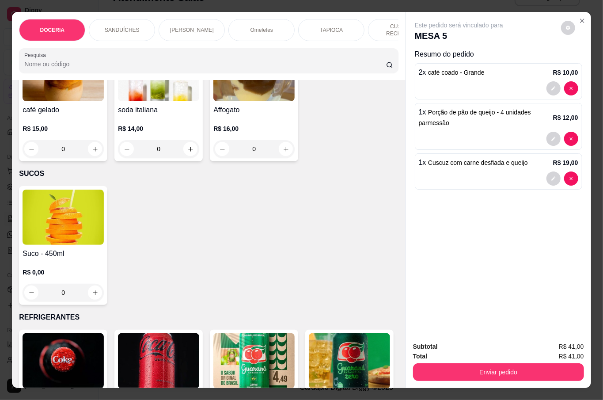
scroll to position [1842, 0]
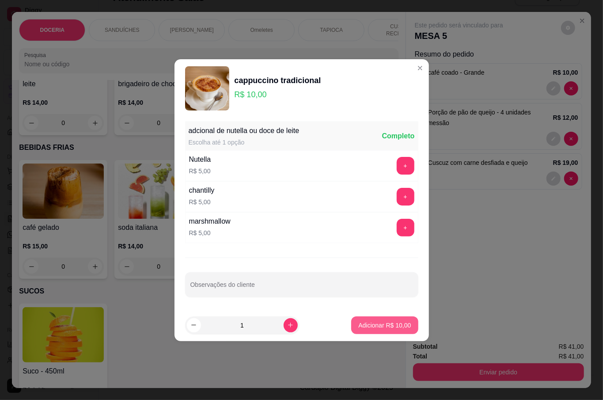
click at [375, 325] on p "Adicionar R$ 10,00" at bounding box center [384, 324] width 53 height 9
type input "1"
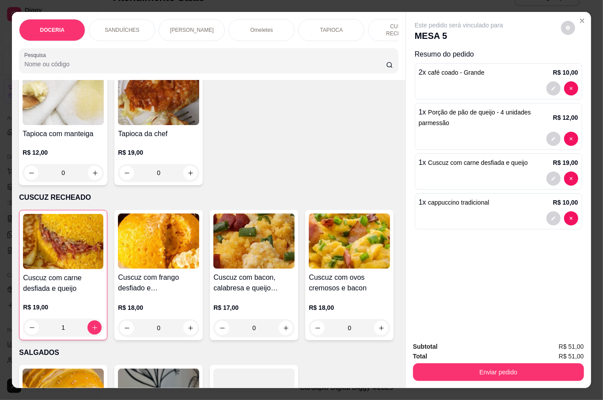
scroll to position [1018, 0]
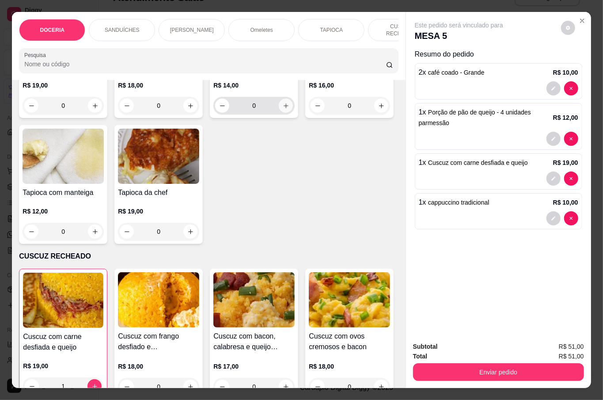
click at [283, 109] on icon "increase-product-quantity" at bounding box center [286, 105] width 7 height 7
type input "1"
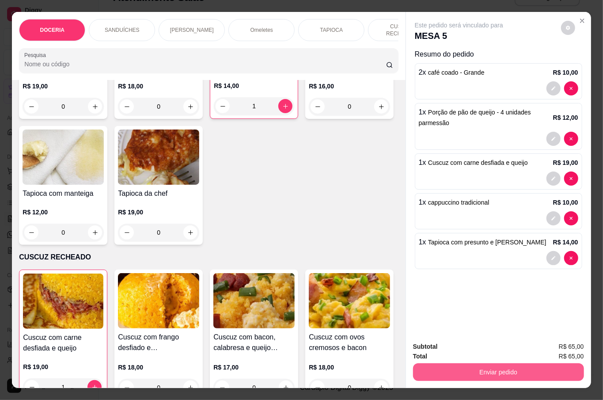
click at [491, 371] on button "Enviar pedido" at bounding box center [498, 372] width 171 height 18
click at [459, 342] on button "Não registrar e enviar pedido" at bounding box center [467, 345] width 89 height 16
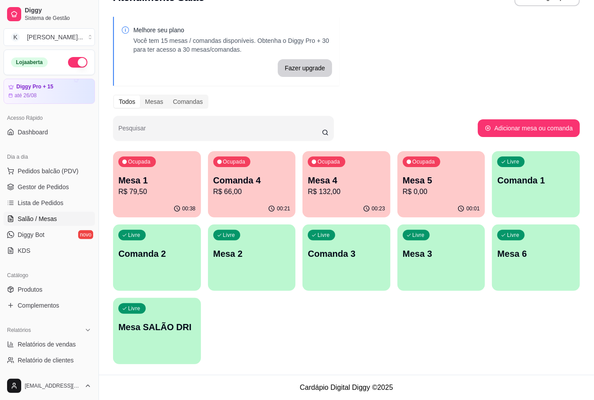
click at [160, 259] on p "Comanda 2" at bounding box center [156, 253] width 77 height 12
click at [516, 255] on p "Mesa 6" at bounding box center [535, 254] width 75 height 12
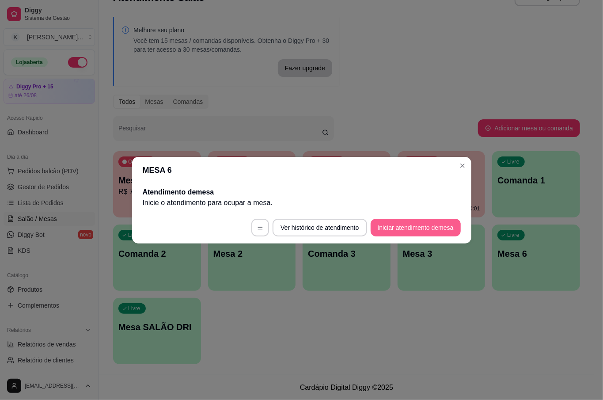
click at [405, 228] on button "Iniciar atendimento de mesa" at bounding box center [415, 228] width 90 height 18
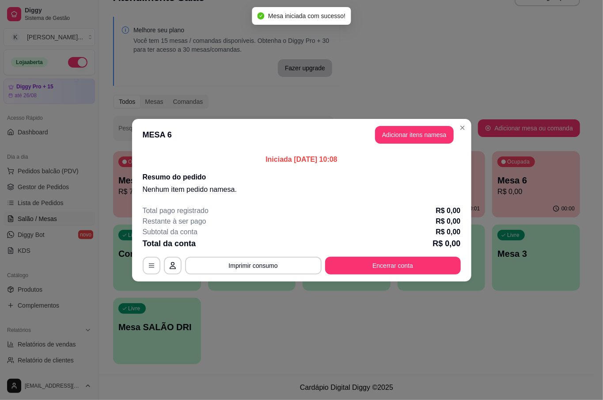
click at [410, 131] on button "Adicionar itens na mesa" at bounding box center [414, 135] width 79 height 18
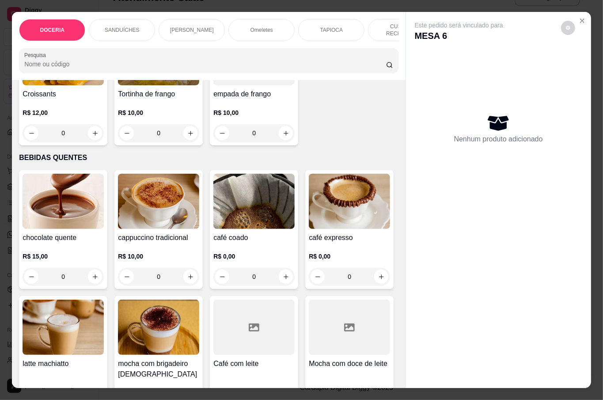
scroll to position [1471, 0]
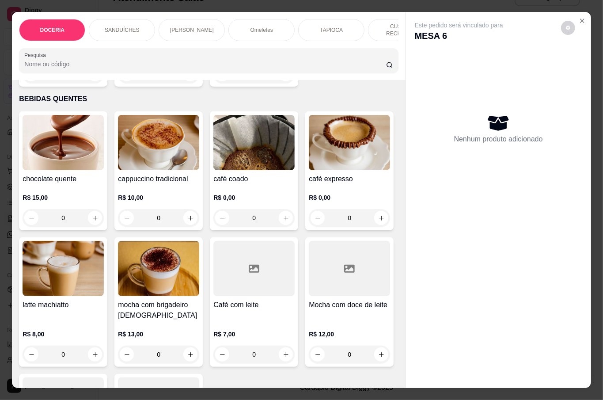
type input "1"
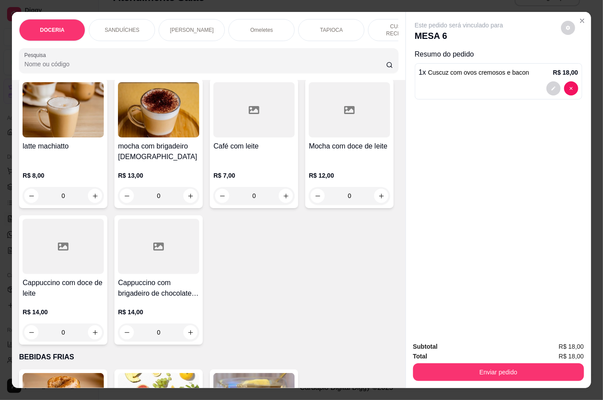
scroll to position [1824, 0]
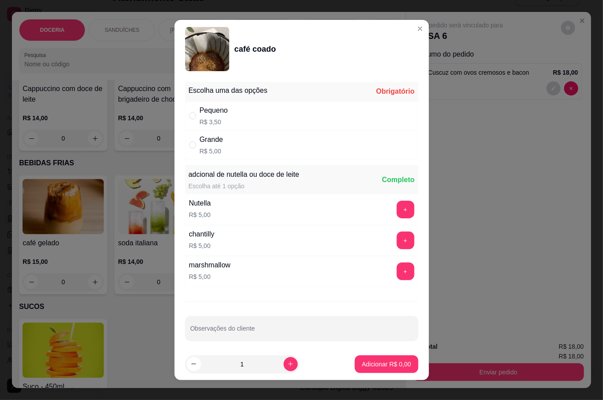
click at [214, 139] on div "Grande" at bounding box center [211, 139] width 23 height 11
radio input "true"
click at [369, 360] on p "Adicionar R$ 5,00" at bounding box center [386, 363] width 49 height 9
type input "1"
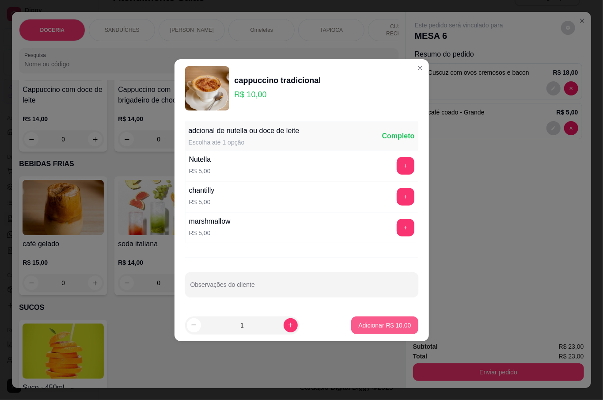
click at [378, 324] on p "Adicionar R$ 10,00" at bounding box center [384, 324] width 53 height 9
type input "1"
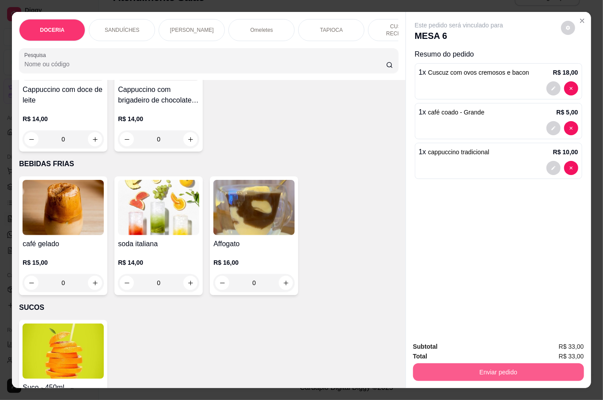
click at [497, 364] on button "Enviar pedido" at bounding box center [498, 372] width 171 height 18
click at [473, 345] on button "Não registrar e enviar pedido" at bounding box center [467, 346] width 89 height 16
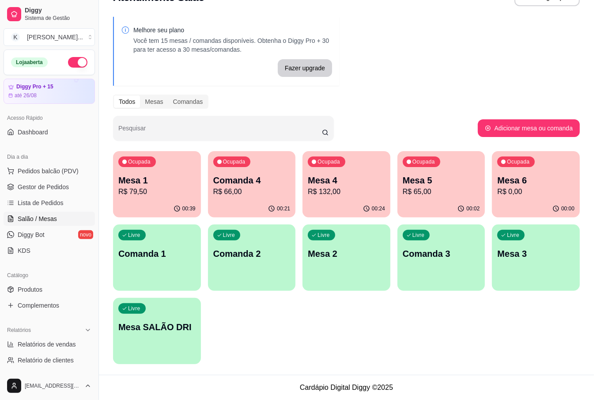
click at [173, 172] on div "Ocupada Mesa 1 R$ 79,50" at bounding box center [157, 175] width 88 height 49
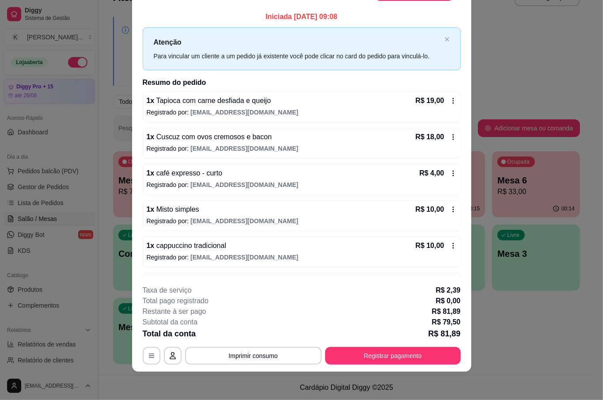
scroll to position [0, 0]
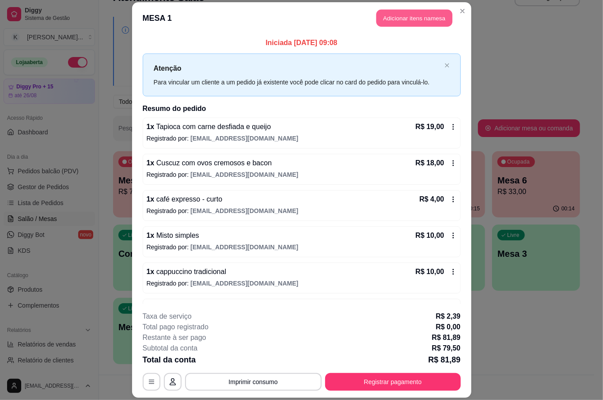
click at [398, 21] on button "Adicionar itens na mesa" at bounding box center [414, 17] width 76 height 17
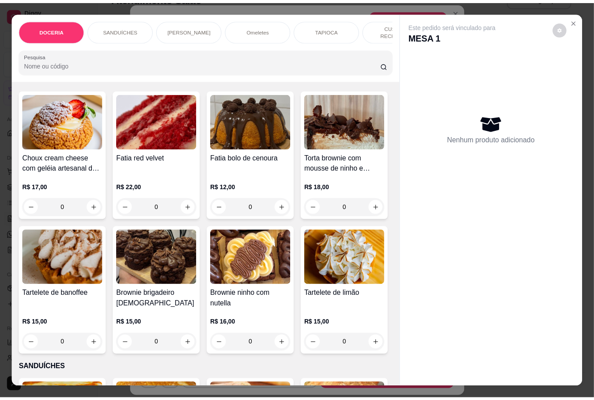
scroll to position [117, 0]
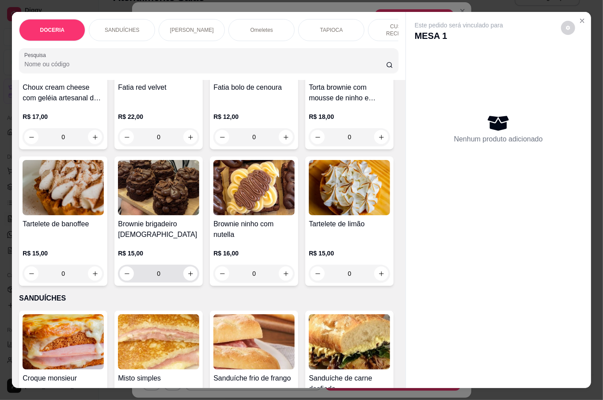
click at [193, 271] on icon "increase-product-quantity" at bounding box center [190, 273] width 5 height 5
type input "1"
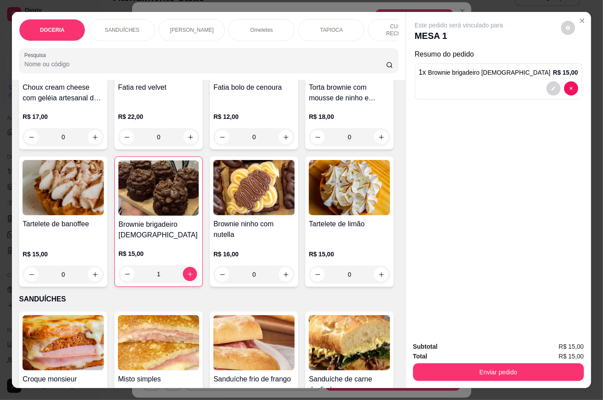
click at [529, 369] on button "Enviar pedido" at bounding box center [498, 372] width 171 height 18
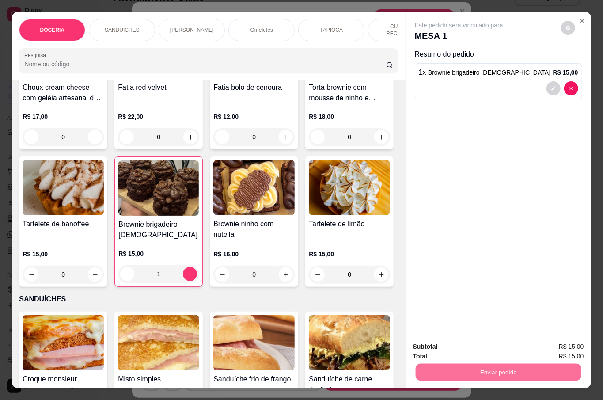
click at [484, 350] on button "Não registrar e enviar pedido" at bounding box center [467, 345] width 89 height 16
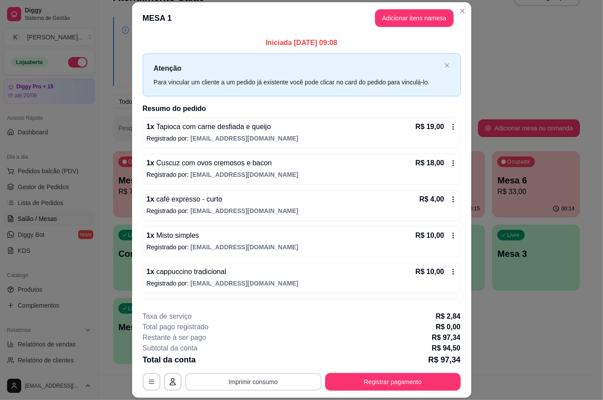
click at [258, 377] on button "Imprimir consumo" at bounding box center [253, 382] width 136 height 18
click at [254, 361] on button "IMPRESSORA" at bounding box center [251, 361] width 62 height 14
click at [430, 274] on div "R$ 10,00" at bounding box center [435, 271] width 41 height 11
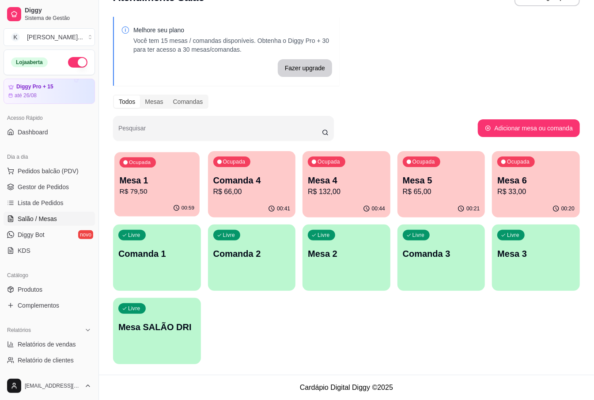
click at [165, 174] on p "Mesa 1" at bounding box center [157, 180] width 75 height 12
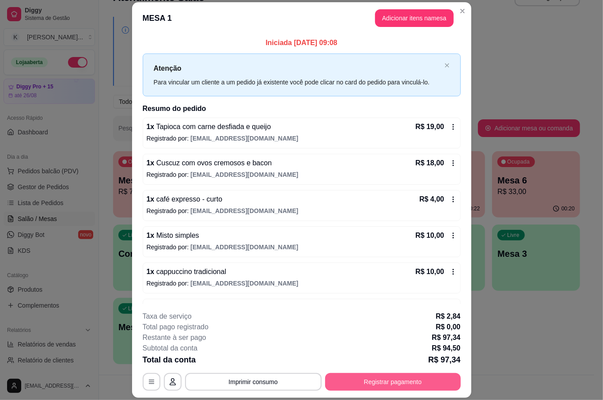
click at [341, 379] on button "Registrar pagamento" at bounding box center [393, 382] width 136 height 18
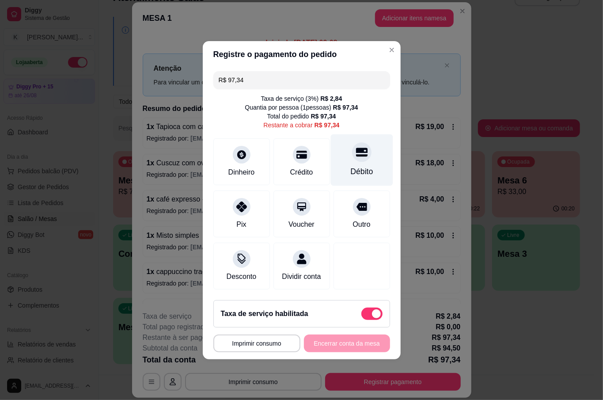
click at [360, 166] on div "Débito" at bounding box center [361, 171] width 23 height 11
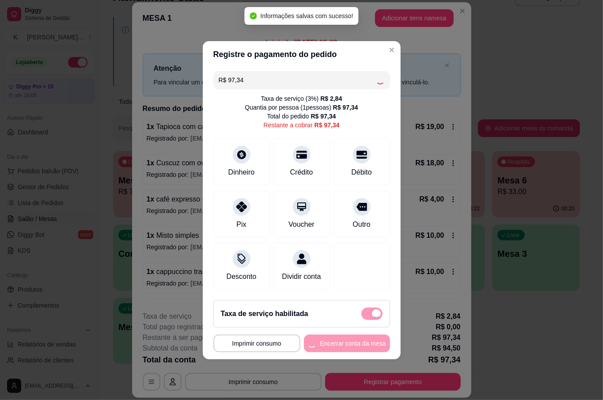
type input "R$ 0,00"
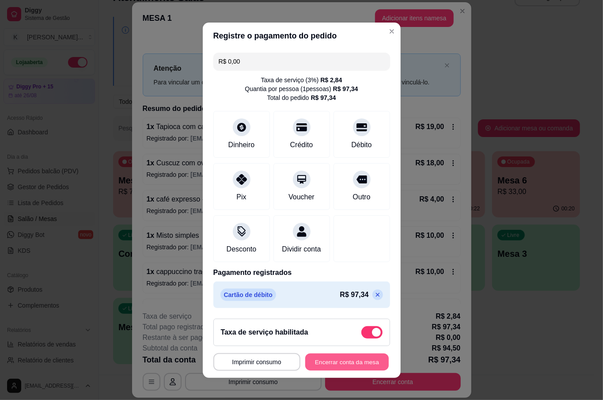
click at [329, 369] on button "Encerrar conta da mesa" at bounding box center [346, 361] width 83 height 17
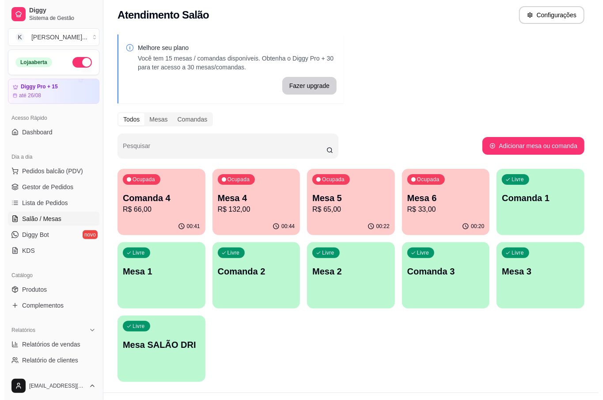
scroll to position [0, 0]
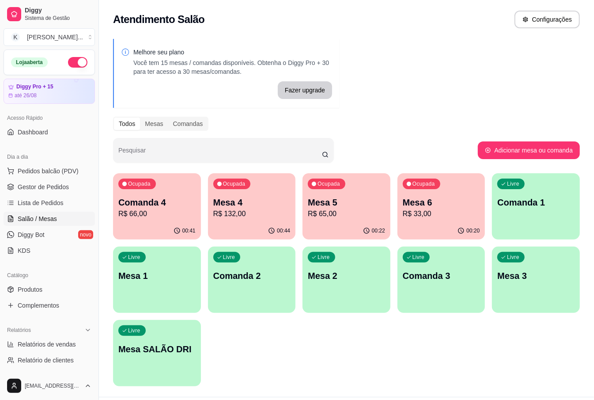
click at [376, 56] on div "Melhore seu plano Você tem 15 mesas / comandas disponíveis. Obtenha o Diggy Pro…" at bounding box center [346, 215] width 495 height 363
click at [345, 272] on p "Mesa 2" at bounding box center [346, 275] width 77 height 12
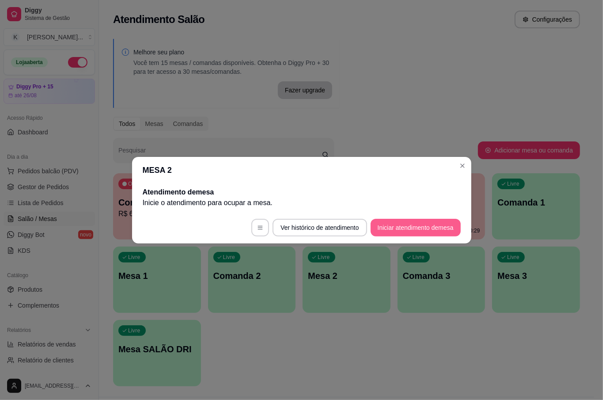
click at [423, 223] on button "Iniciar atendimento de mesa" at bounding box center [415, 228] width 90 height 18
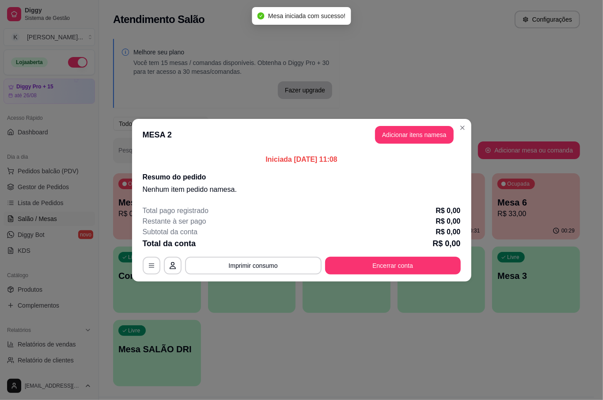
click at [414, 136] on button "Adicionar itens na mesa" at bounding box center [414, 135] width 79 height 18
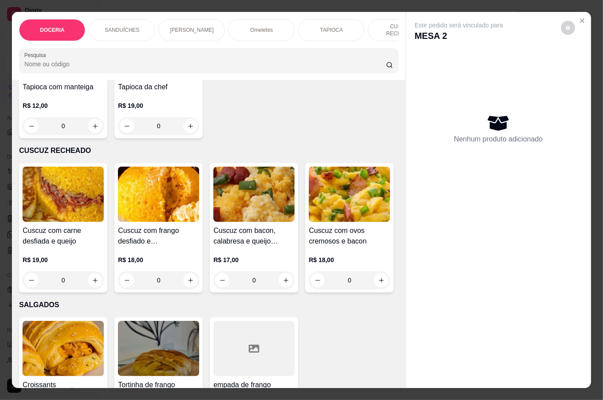
scroll to position [1118, 0]
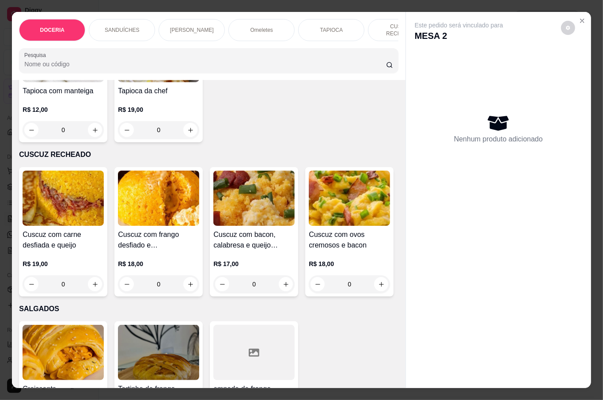
click at [91, 13] on div "0" at bounding box center [63, 4] width 81 height 18
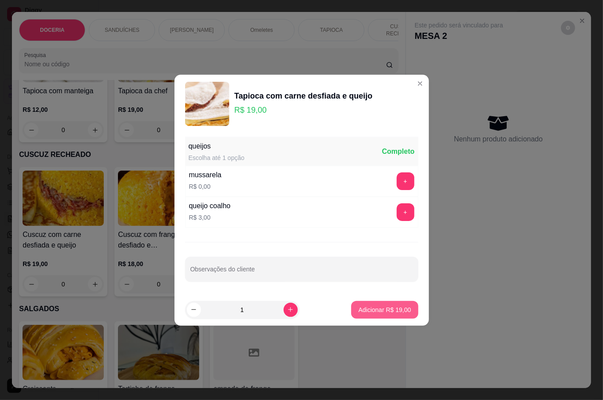
click at [358, 308] on p "Adicionar R$ 19,00" at bounding box center [384, 309] width 53 height 9
type input "1"
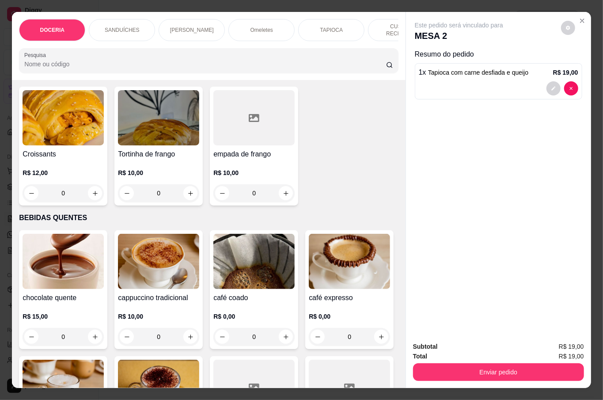
scroll to position [1471, 0]
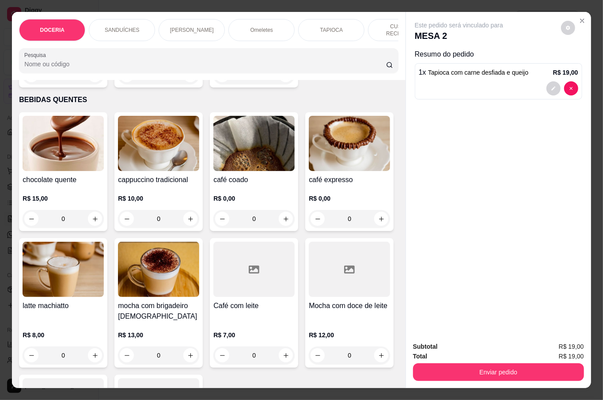
type input "1"
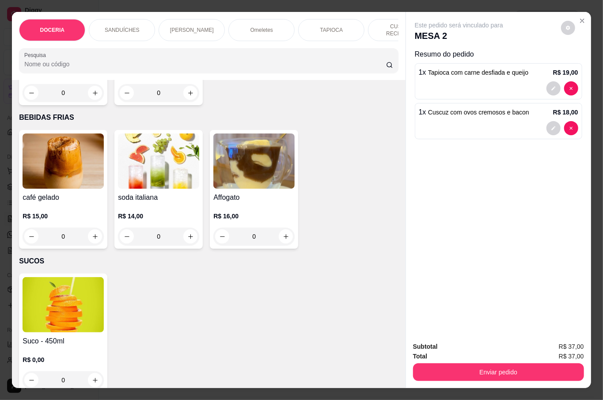
scroll to position [1883, 0]
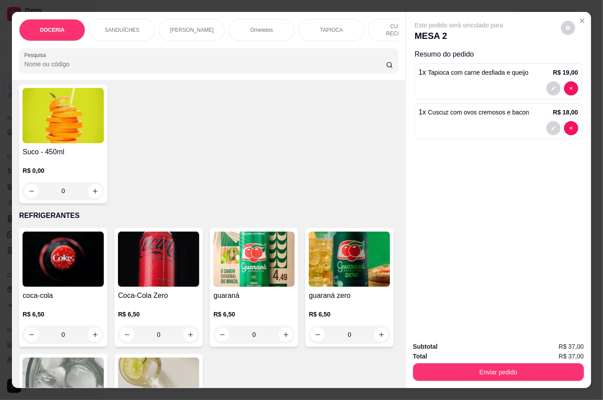
scroll to position [2119, 0]
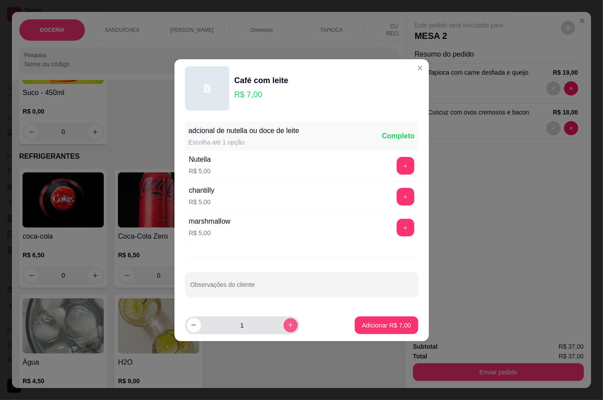
click at [287, 327] on icon "increase-product-quantity" at bounding box center [290, 324] width 7 height 7
type input "2"
click at [358, 324] on p "Adicionar R$ 14,00" at bounding box center [384, 324] width 53 height 9
type input "2"
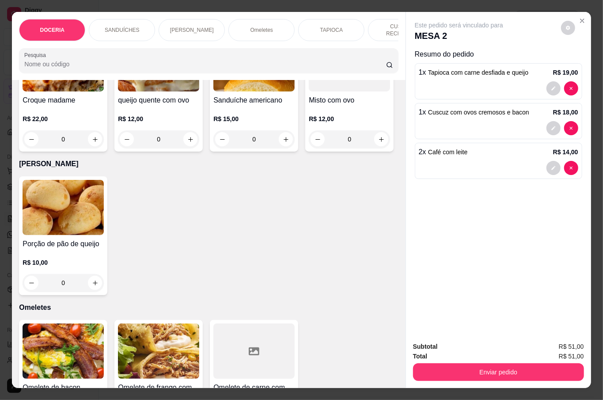
scroll to position [471, 0]
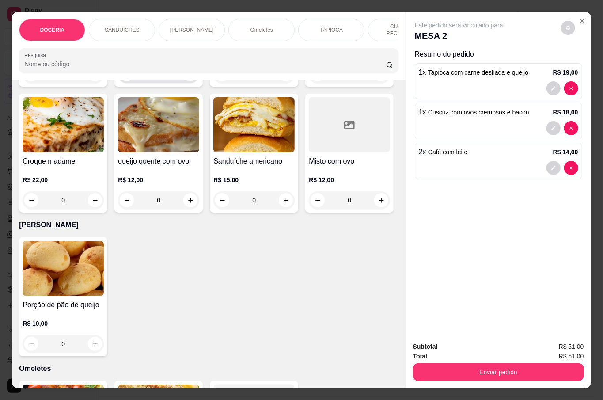
click at [187, 78] on icon "increase-product-quantity" at bounding box center [190, 74] width 7 height 7
click at [187, 77] on icon "increase-product-quantity" at bounding box center [190, 74] width 7 height 7
type input "2"
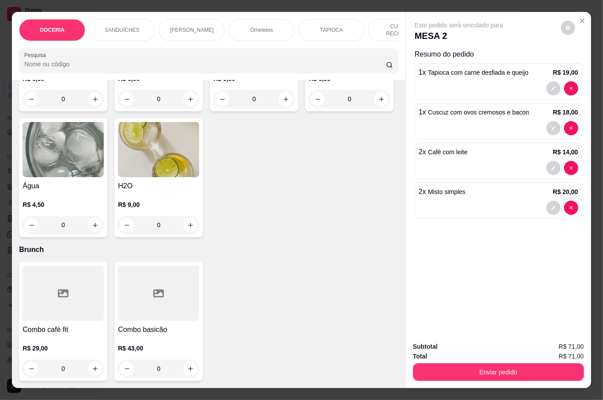
scroll to position [2354, 0]
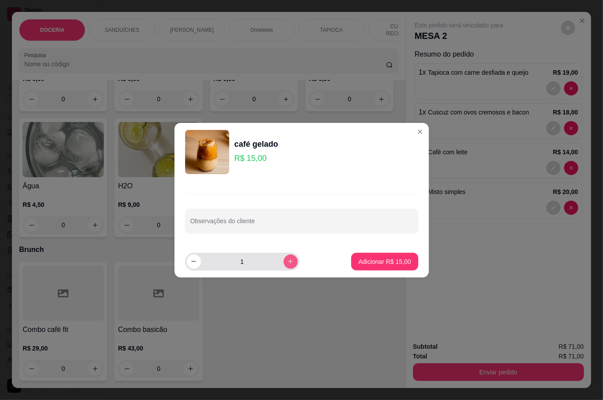
click at [283, 259] on button "increase-product-quantity" at bounding box center [290, 261] width 14 height 14
type input "2"
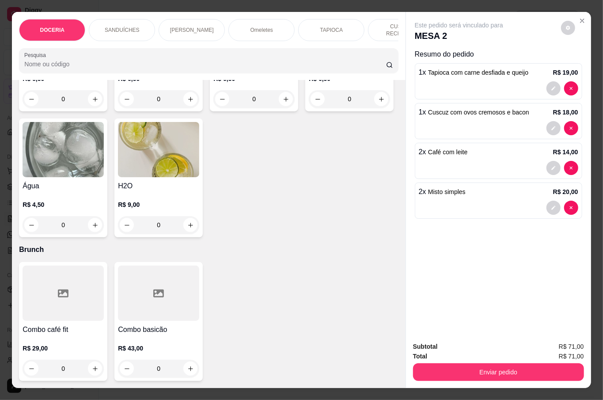
scroll to position [2531, 0]
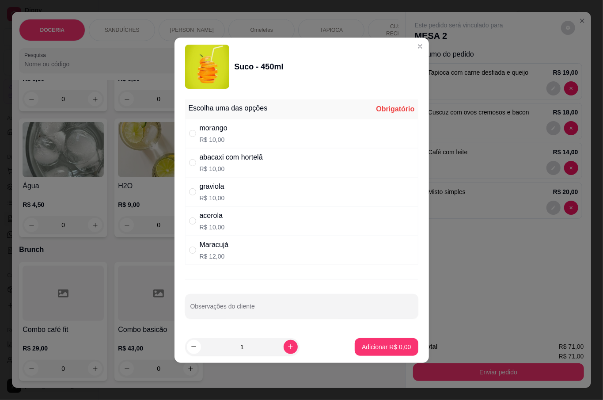
click at [204, 135] on p "R$ 10,00" at bounding box center [214, 139] width 28 height 9
radio input "true"
click at [287, 350] on icon "increase-product-quantity" at bounding box center [290, 346] width 7 height 7
type input "2"
click at [369, 350] on p "Adicionar R$ 20,00" at bounding box center [384, 346] width 53 height 9
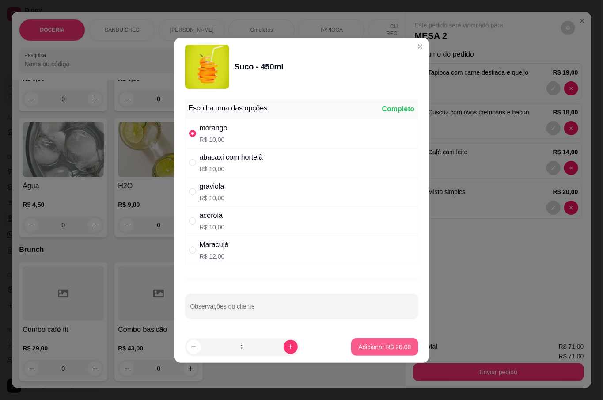
type input "2"
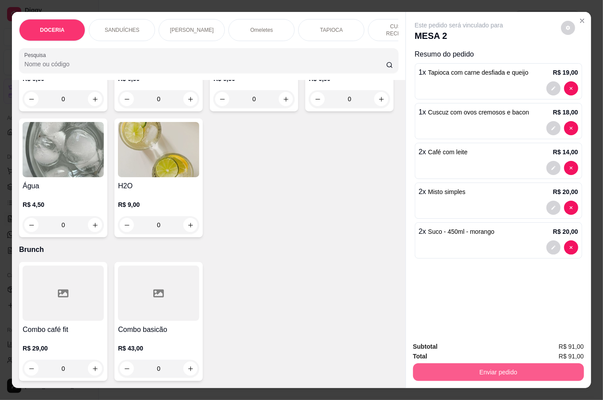
click at [463, 366] on button "Enviar pedido" at bounding box center [498, 372] width 171 height 18
click at [447, 343] on button "Não registrar e enviar pedido" at bounding box center [468, 345] width 92 height 17
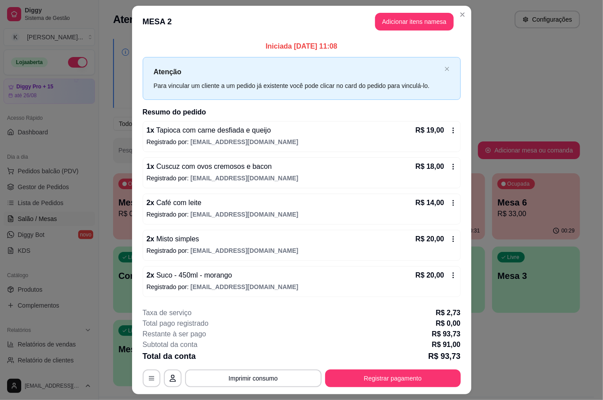
click at [466, 279] on div "Iniciada [DATE] 11:08 Atenção Para vincular um cliente a um pedido já existente…" at bounding box center [301, 169] width 339 height 263
click at [456, 4] on div "**********" at bounding box center [301, 200] width 603 height 400
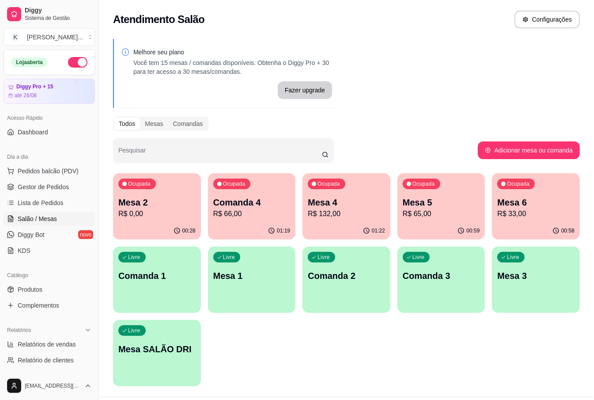
click at [541, 209] on p "R$ 33,00" at bounding box center [535, 213] width 77 height 11
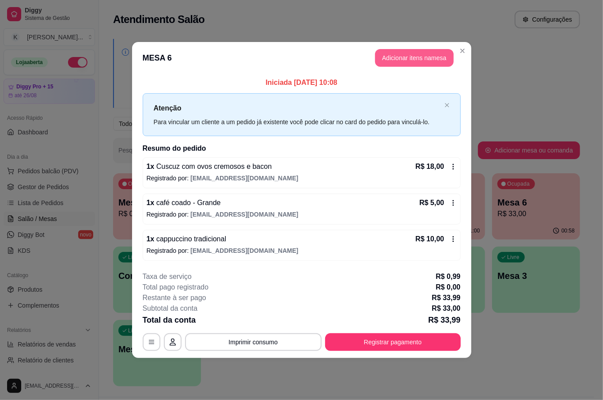
click at [421, 58] on button "Adicionar itens na mesa" at bounding box center [414, 58] width 79 height 18
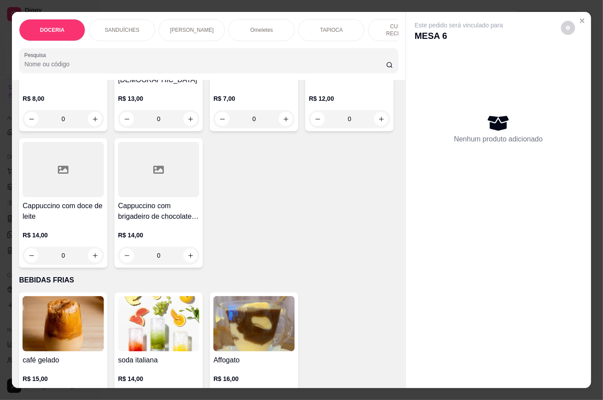
scroll to position [1530, 0]
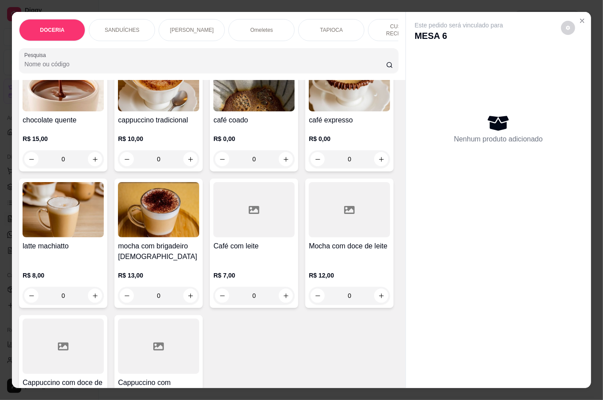
type input "1"
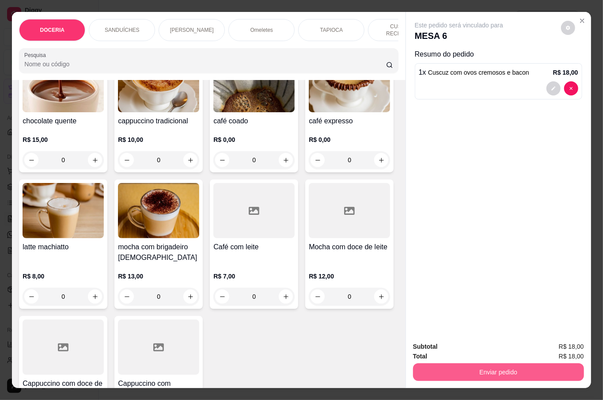
click at [520, 373] on button "Enviar pedido" at bounding box center [498, 372] width 171 height 18
click at [484, 345] on button "Não registrar e enviar pedido" at bounding box center [468, 345] width 92 height 17
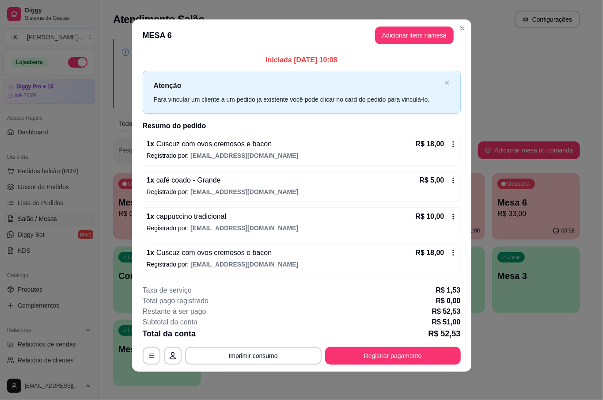
scroll to position [0, 0]
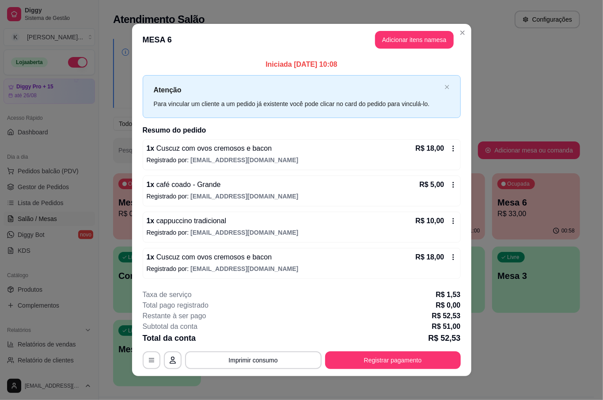
click at [449, 258] on icon at bounding box center [452, 256] width 7 height 7
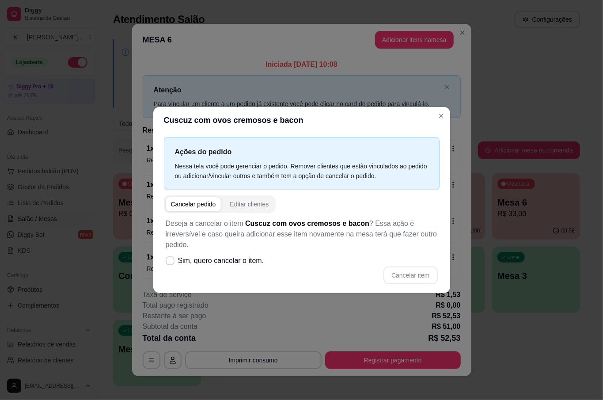
click at [188, 208] on div "Cancelar pedido" at bounding box center [193, 204] width 45 height 9
click at [195, 205] on div "Cancelar pedido" at bounding box center [193, 204] width 45 height 9
click at [166, 258] on span at bounding box center [170, 260] width 9 height 9
click at [165, 262] on input "Sim, quero cancelar o item." at bounding box center [168, 265] width 6 height 6
checkbox input "true"
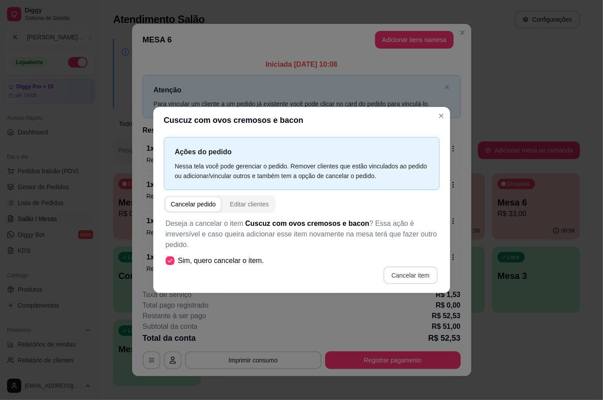
click at [405, 272] on button "Cancelar item" at bounding box center [410, 275] width 54 height 18
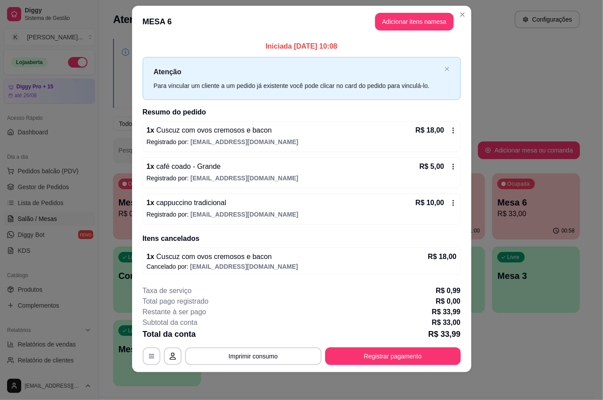
scroll to position [12, 0]
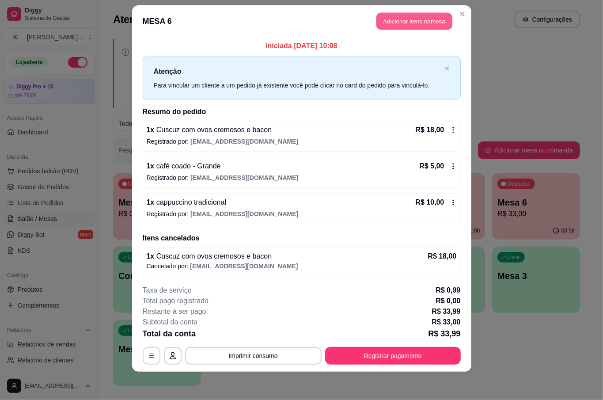
click at [421, 27] on button "Adicionar itens na mesa" at bounding box center [414, 21] width 76 height 17
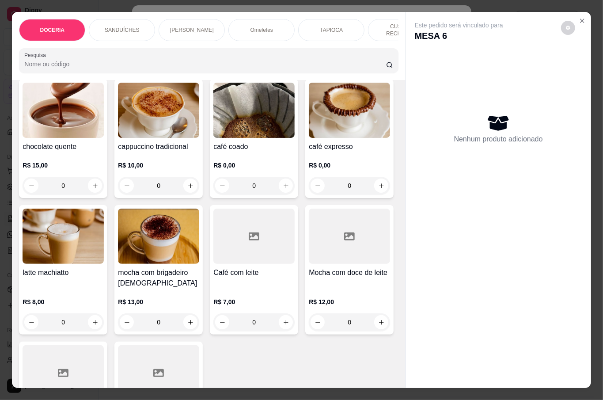
scroll to position [1471, 0]
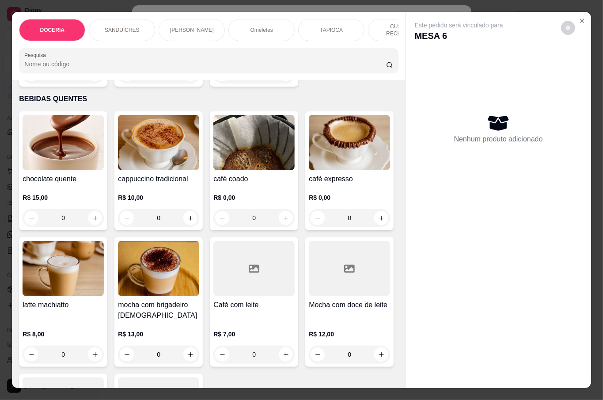
type input "1"
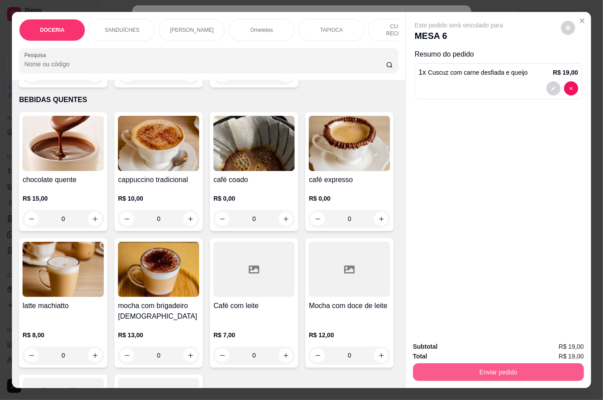
click at [508, 370] on button "Enviar pedido" at bounding box center [498, 372] width 171 height 18
click at [500, 347] on button "Não registrar e enviar pedido" at bounding box center [468, 345] width 92 height 17
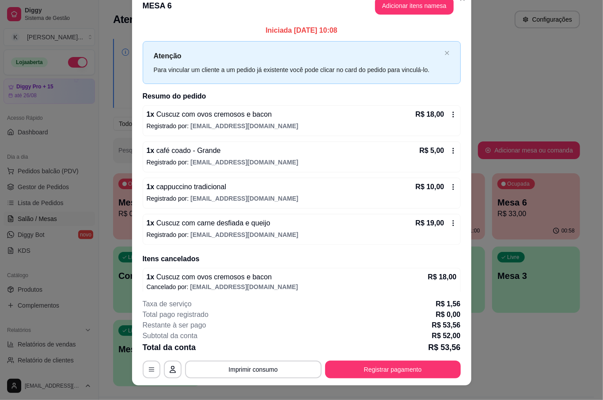
scroll to position [0, 0]
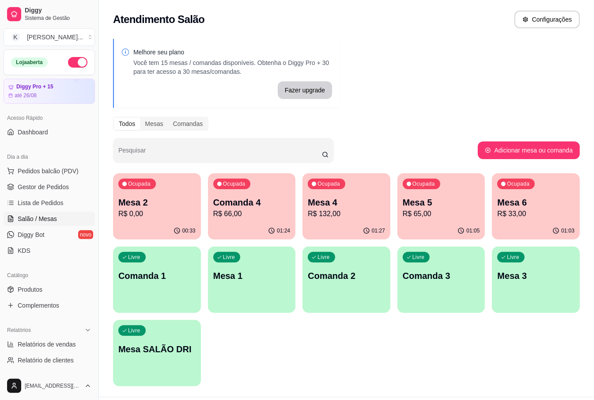
click at [157, 212] on p "R$ 0,00" at bounding box center [156, 213] width 77 height 11
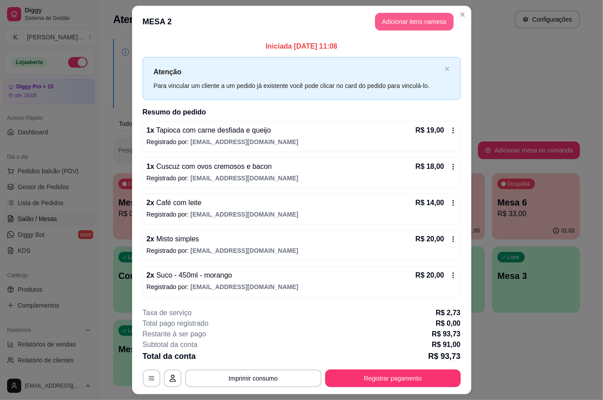
click at [405, 15] on button "Adicionar itens na mesa" at bounding box center [414, 22] width 79 height 18
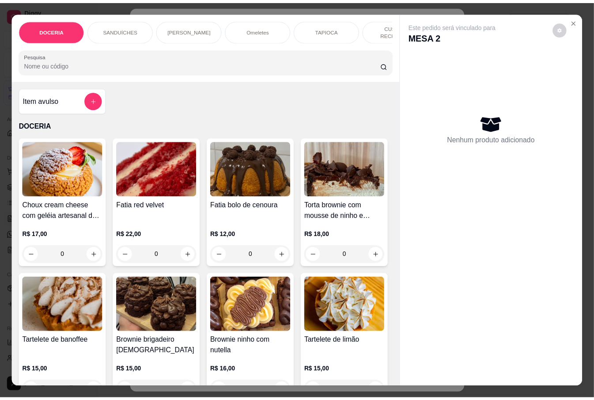
scroll to position [235, 0]
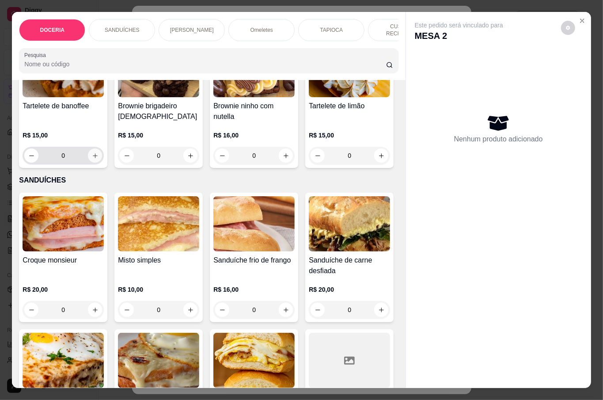
click at [98, 154] on icon "increase-product-quantity" at bounding box center [95, 155] width 7 height 7
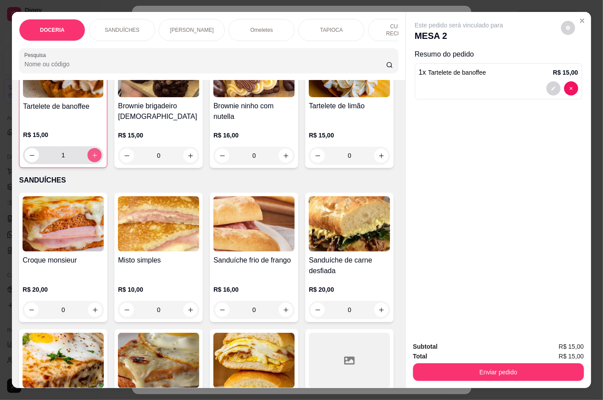
click at [98, 154] on icon "increase-product-quantity" at bounding box center [94, 155] width 7 height 7
type input "2"
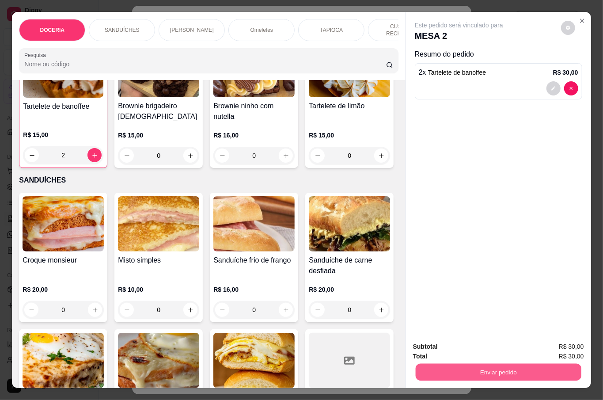
click at [530, 363] on button "Enviar pedido" at bounding box center [498, 371] width 166 height 17
click at [456, 351] on button "Não registrar e enviar pedido" at bounding box center [468, 345] width 92 height 17
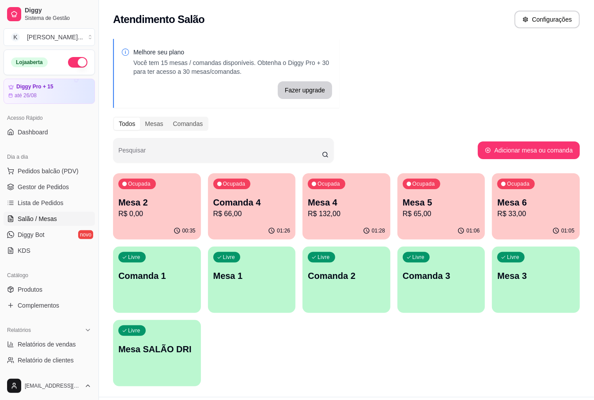
click at [322, 221] on div "Ocupada Mesa 4 R$ 132,00" at bounding box center [346, 197] width 88 height 49
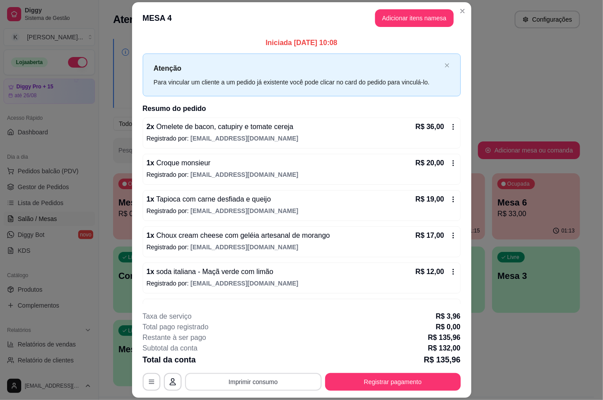
click at [256, 386] on button "Imprimir consumo" at bounding box center [253, 382] width 136 height 18
click at [259, 362] on button "IMPRESSORA" at bounding box center [251, 361] width 62 height 14
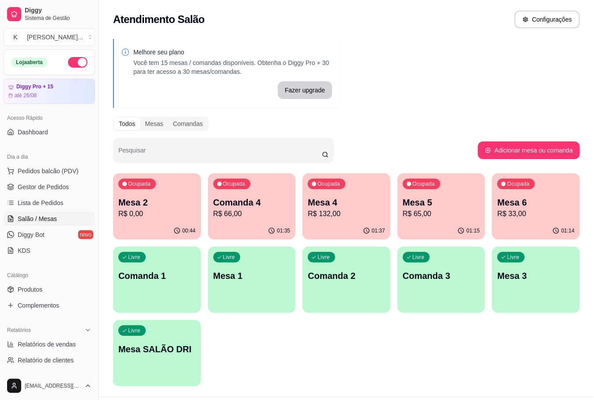
click at [253, 212] on p "R$ 66,00" at bounding box center [251, 213] width 77 height 11
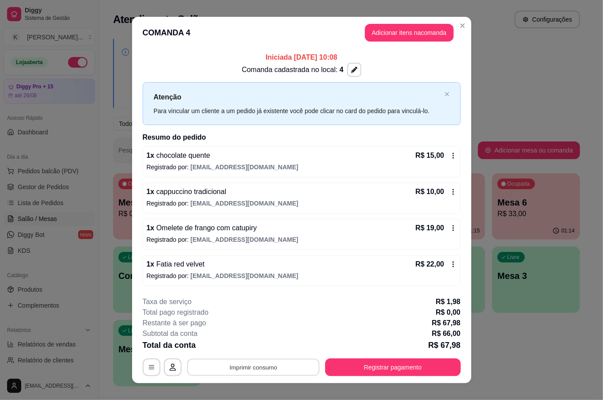
click at [281, 369] on button "Imprimir consumo" at bounding box center [253, 366] width 132 height 17
click at [264, 343] on button "IMPRESSORA" at bounding box center [251, 347] width 64 height 14
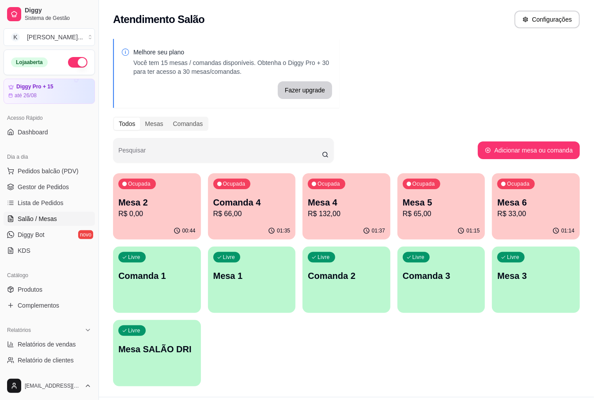
click at [237, 211] on p "R$ 66,00" at bounding box center [251, 213] width 77 height 11
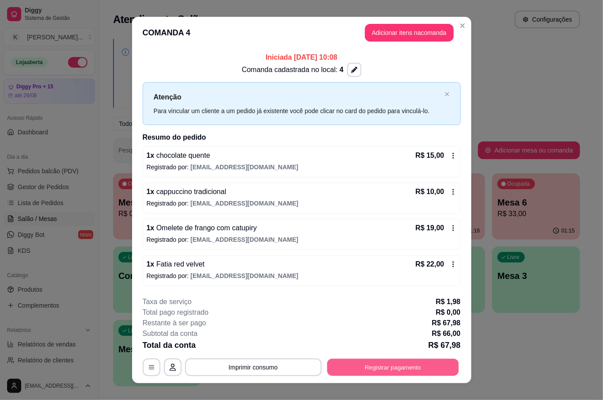
click at [388, 359] on button "Registrar pagamento" at bounding box center [393, 366] width 132 height 17
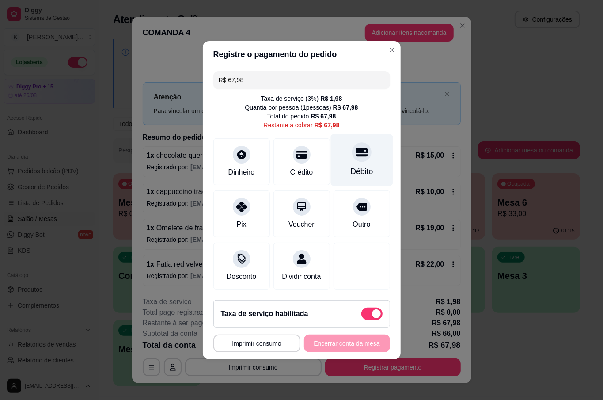
click at [345, 156] on div "Débito" at bounding box center [361, 160] width 62 height 52
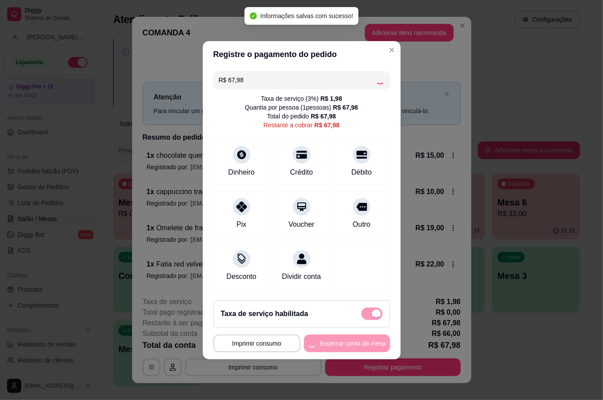
type input "R$ 0,00"
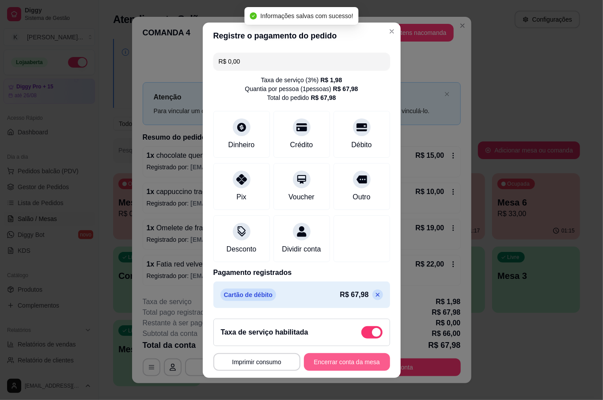
click at [358, 356] on button "Encerrar conta da mesa" at bounding box center [347, 362] width 86 height 18
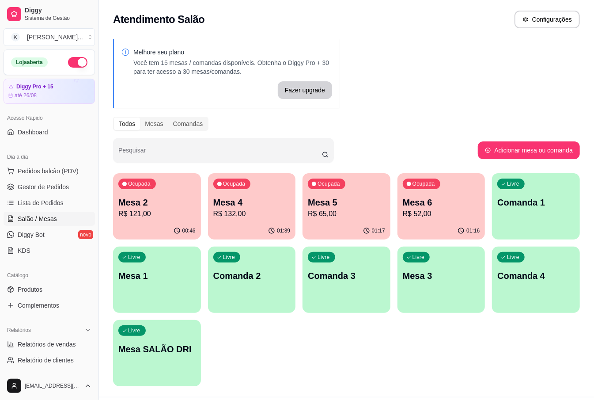
click at [235, 212] on p "R$ 132,00" at bounding box center [251, 213] width 77 height 11
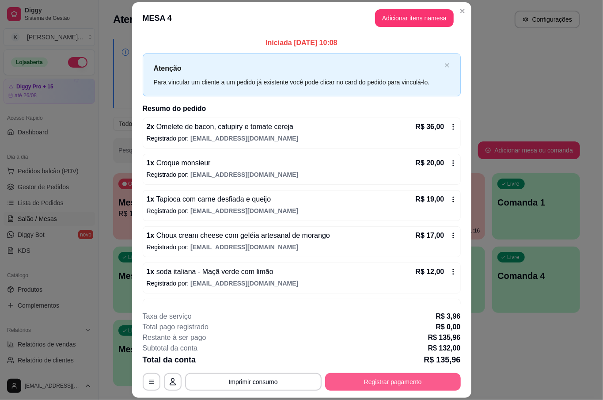
click at [391, 388] on button "Registrar pagamento" at bounding box center [393, 382] width 136 height 18
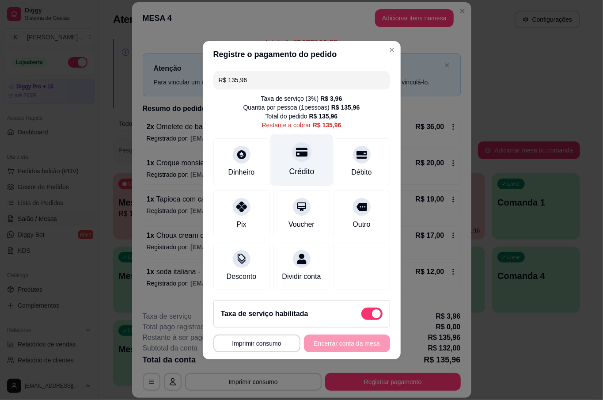
click at [302, 166] on div "Crédito" at bounding box center [301, 171] width 25 height 11
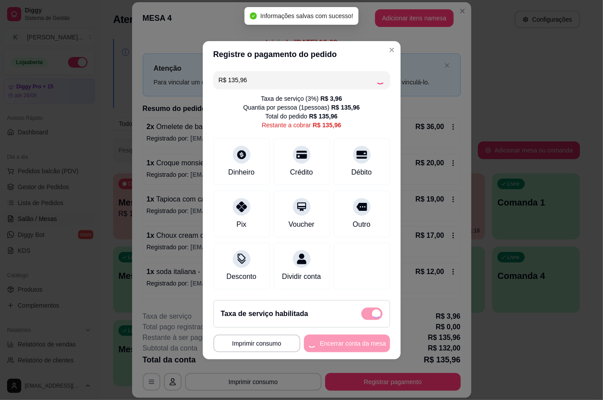
type input "R$ 0,00"
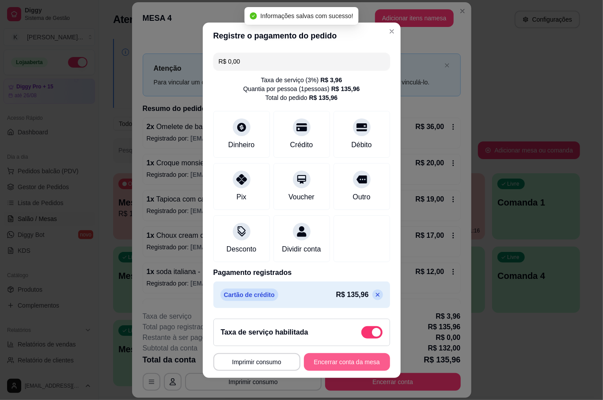
click at [347, 366] on button "Encerrar conta da mesa" at bounding box center [347, 362] width 86 height 18
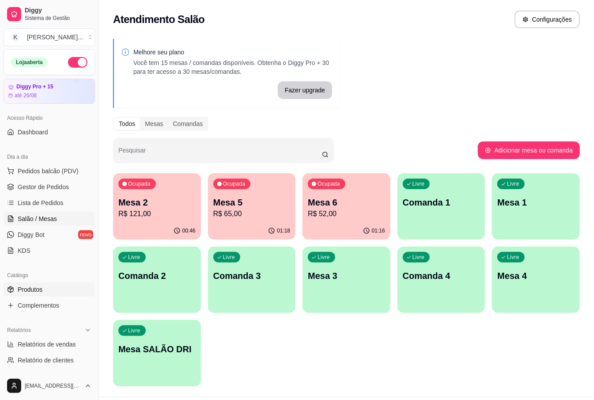
click at [18, 291] on span "Produtos" at bounding box center [30, 289] width 25 height 9
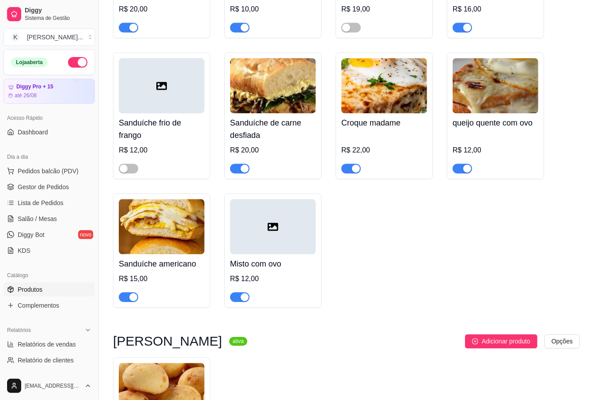
scroll to position [4297, 0]
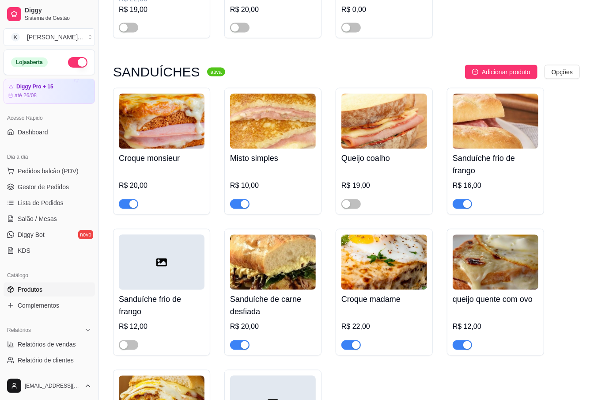
click at [248, 341] on div "button" at bounding box center [245, 345] width 8 height 8
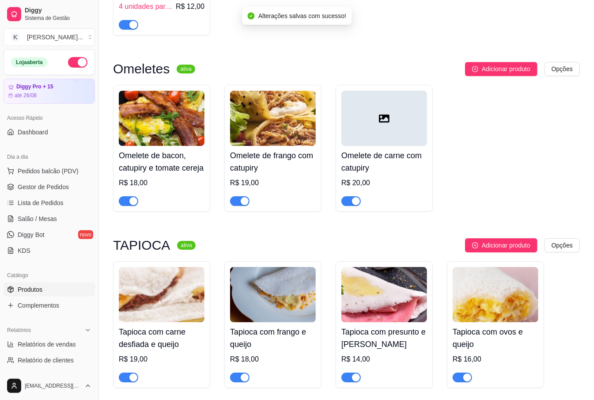
scroll to position [4944, 0]
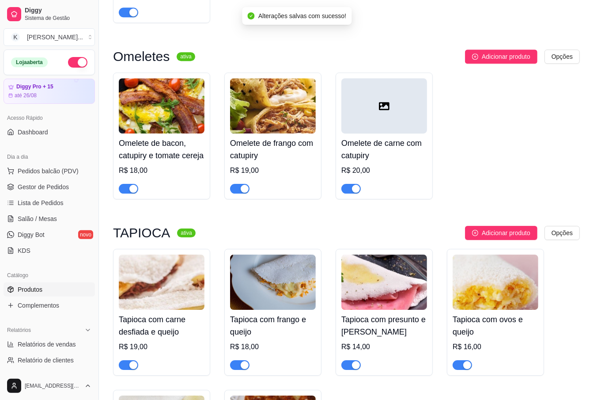
click at [352, 185] on div "button" at bounding box center [356, 189] width 8 height 8
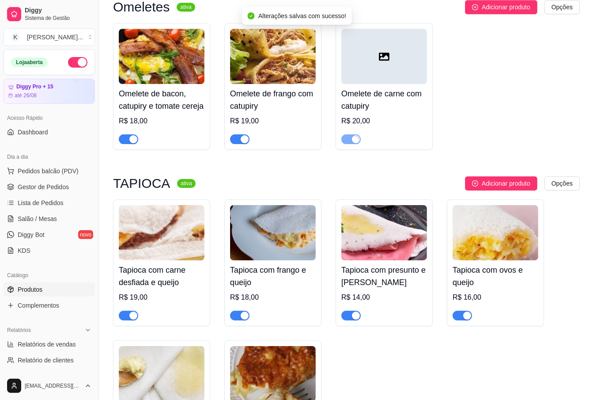
scroll to position [5121, 0]
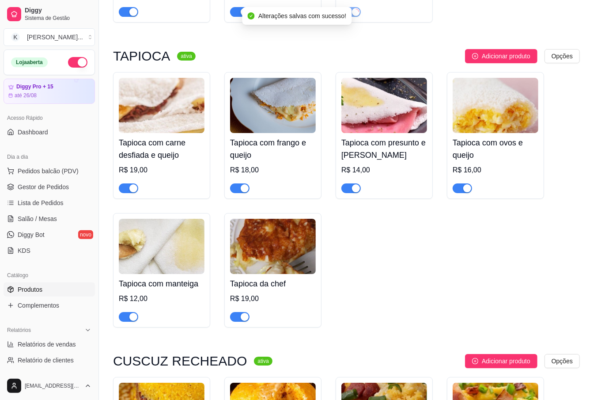
click at [127, 183] on span "button" at bounding box center [128, 188] width 19 height 10
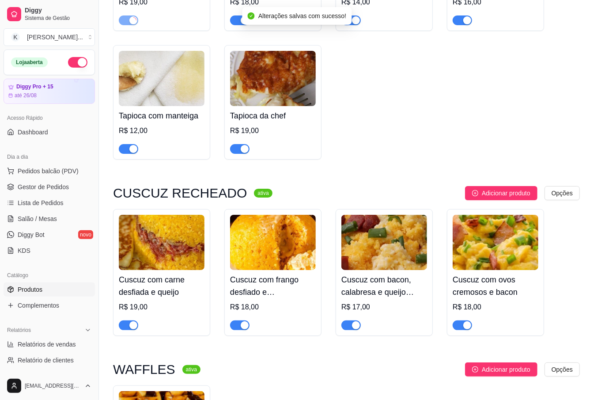
scroll to position [5297, 0]
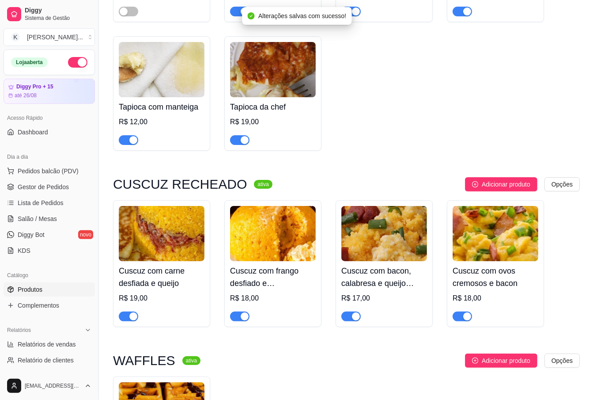
click at [136, 312] on div "button" at bounding box center [133, 316] width 8 height 8
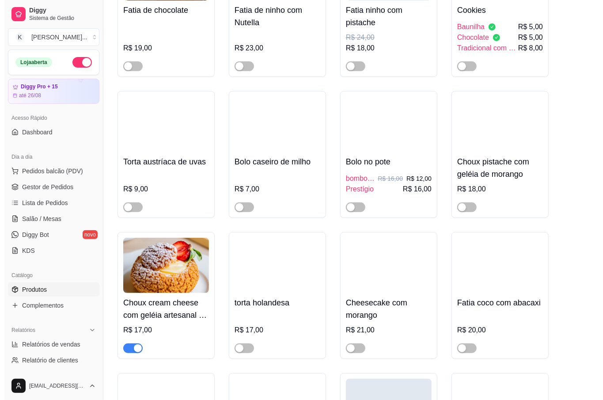
scroll to position [0, 0]
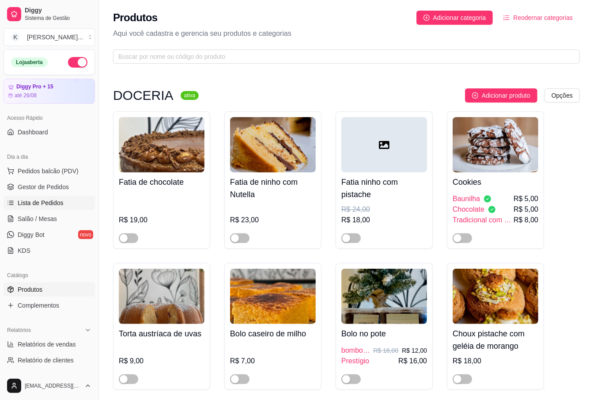
click at [42, 200] on span "Lista de Pedidos" at bounding box center [41, 202] width 46 height 9
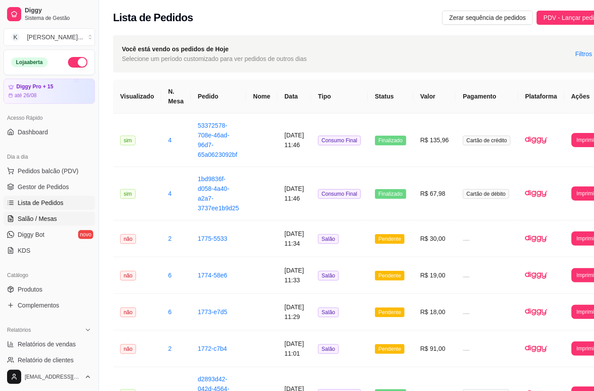
click at [49, 218] on span "Salão / Mesas" at bounding box center [37, 218] width 39 height 9
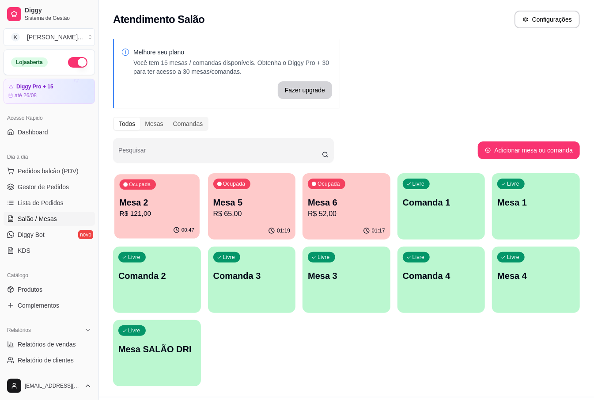
click at [150, 232] on div "00:47" at bounding box center [156, 230] width 85 height 17
click at [235, 204] on p "Mesa 5" at bounding box center [251, 202] width 77 height 12
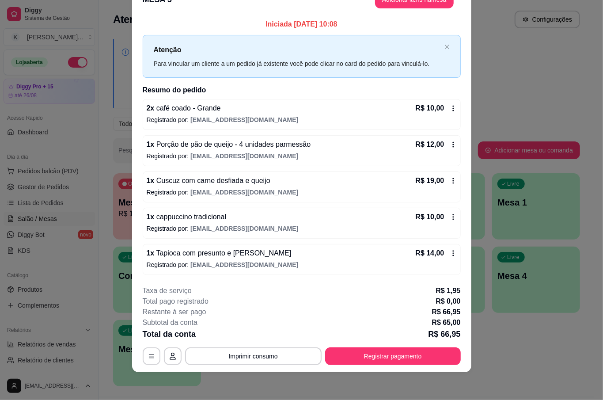
scroll to position [23, 0]
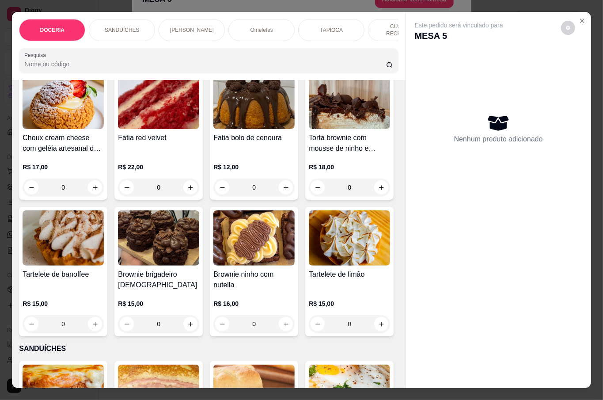
scroll to position [117, 0]
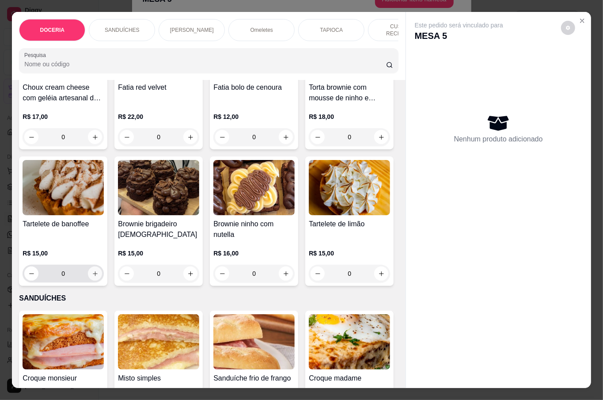
click at [98, 270] on icon "increase-product-quantity" at bounding box center [95, 273] width 7 height 7
type input "1"
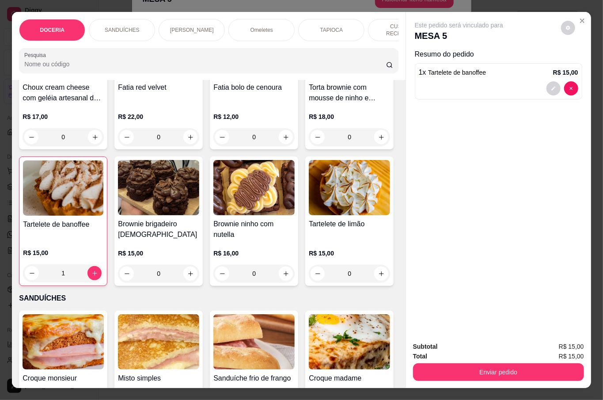
click at [488, 365] on button "Enviar pedido" at bounding box center [498, 372] width 171 height 18
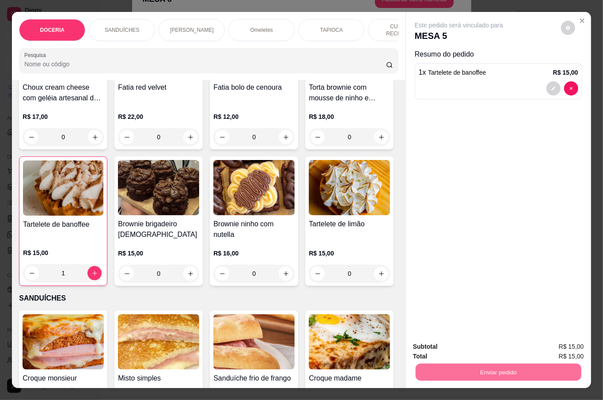
click at [478, 343] on button "Não registrar e enviar pedido" at bounding box center [467, 345] width 89 height 16
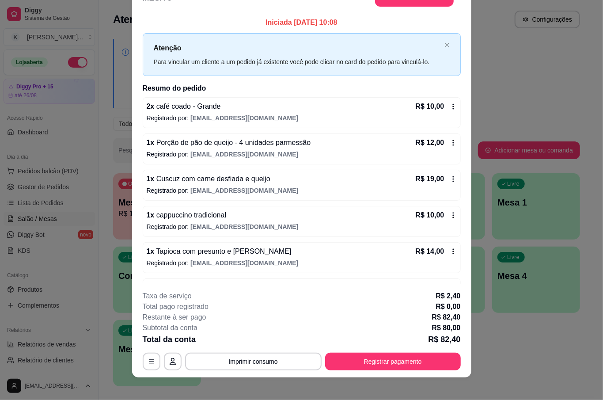
scroll to position [0, 0]
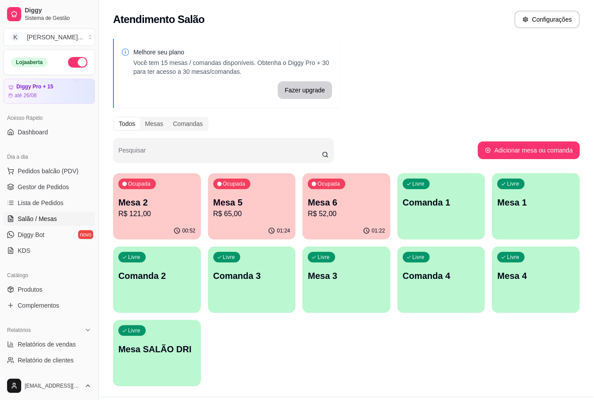
click at [329, 187] on div "Ocupada" at bounding box center [327, 183] width 38 height 11
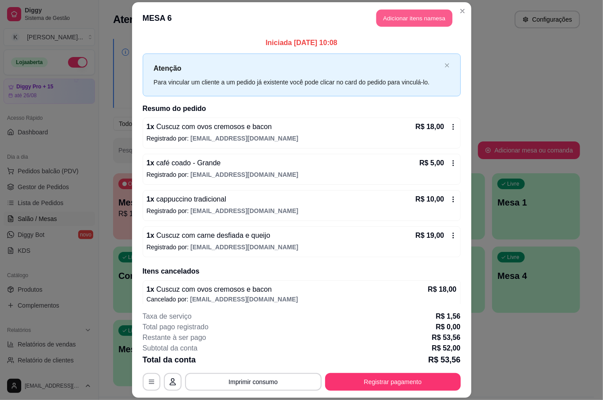
click at [408, 22] on button "Adicionar itens na mesa" at bounding box center [414, 17] width 76 height 17
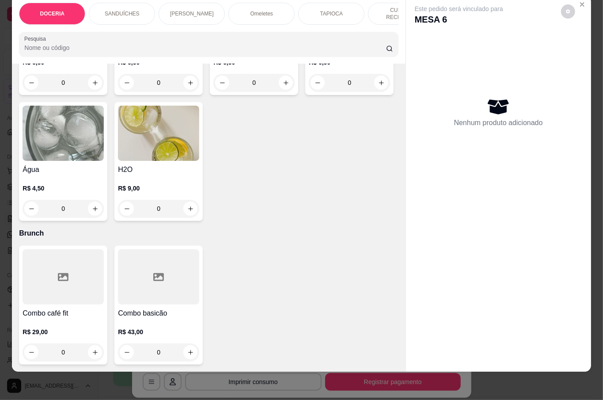
scroll to position [2448, 0]
click at [187, 86] on icon "increase-product-quantity" at bounding box center [190, 82] width 7 height 7
type input "1"
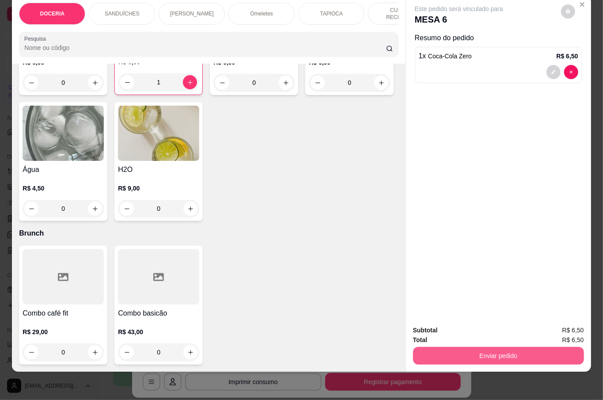
click at [474, 347] on button "Enviar pedido" at bounding box center [498, 356] width 171 height 18
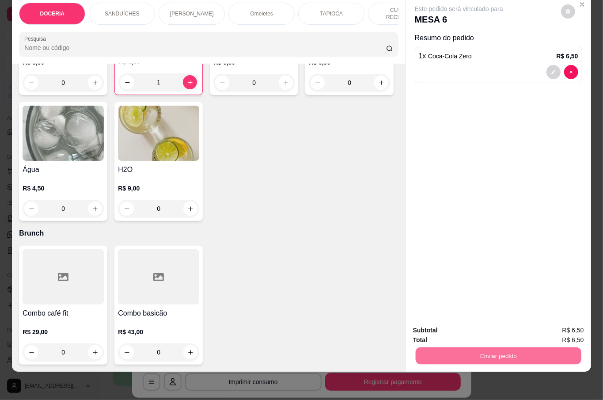
click at [467, 324] on button "Não registrar e enviar pedido" at bounding box center [468, 325] width 92 height 17
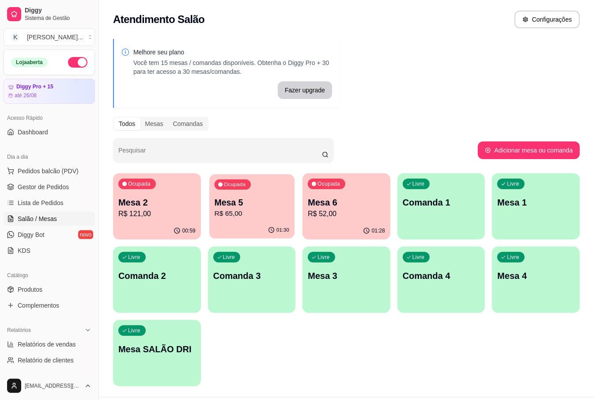
click at [251, 216] on p "R$ 65,00" at bounding box center [251, 213] width 75 height 10
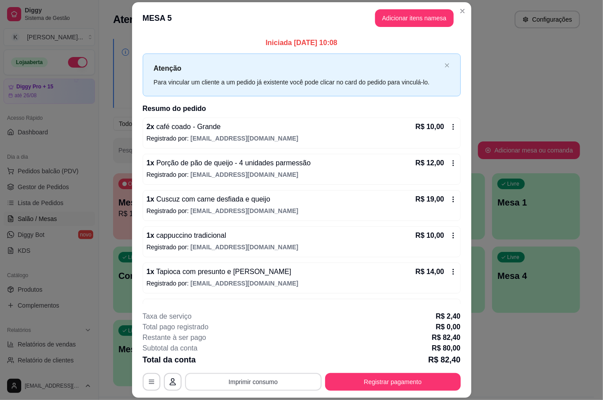
click at [285, 379] on button "Imprimir consumo" at bounding box center [253, 382] width 136 height 18
click at [248, 360] on button "IMPRESSORA" at bounding box center [251, 361] width 62 height 14
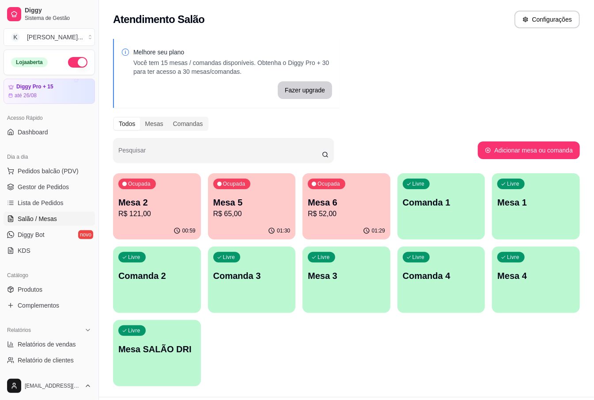
click at [357, 207] on div "Mesa 6 R$ 52,00" at bounding box center [346, 207] width 77 height 23
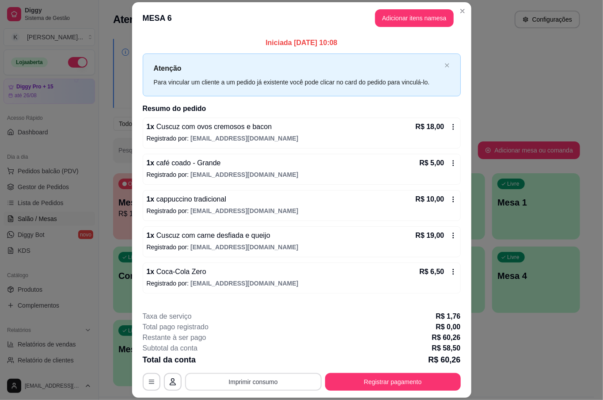
click at [241, 382] on button "Imprimir consumo" at bounding box center [253, 382] width 136 height 18
click at [241, 360] on button "IMPRESSORA" at bounding box center [251, 361] width 64 height 14
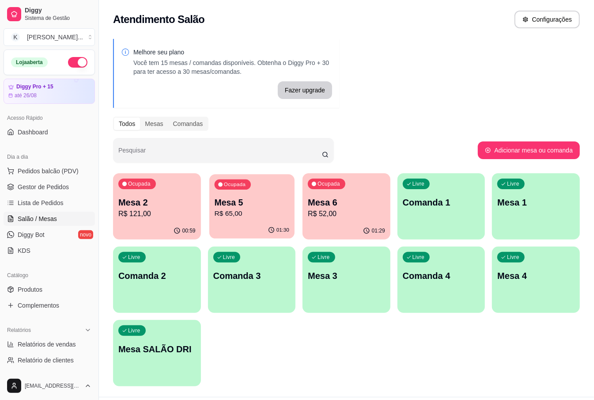
click at [239, 210] on p "R$ 65,00" at bounding box center [251, 213] width 75 height 10
click at [243, 213] on p "R$ 80,00" at bounding box center [251, 213] width 77 height 11
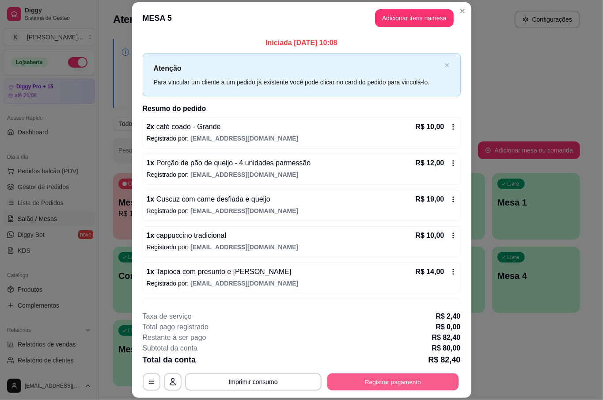
click at [343, 381] on button "Registrar pagamento" at bounding box center [393, 381] width 132 height 17
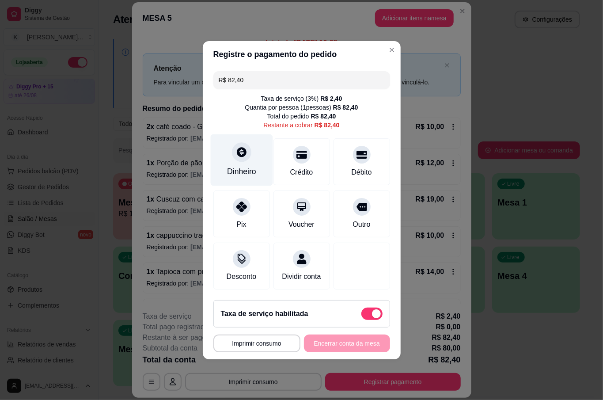
click at [255, 160] on div "Dinheiro" at bounding box center [241, 160] width 62 height 52
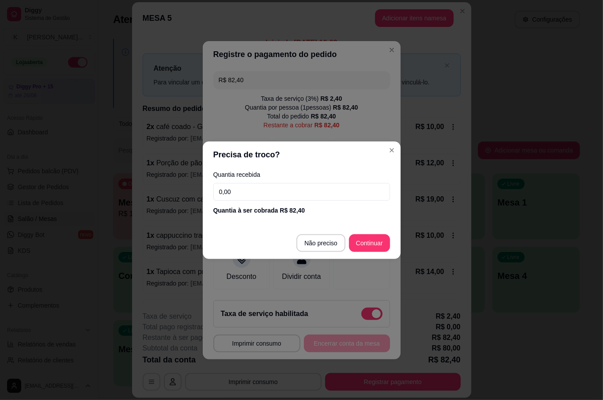
click at [274, 189] on input "0,00" at bounding box center [301, 192] width 177 height 18
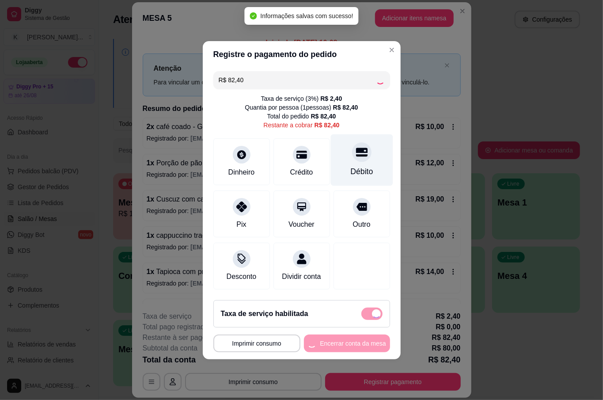
click at [362, 153] on div "Débito" at bounding box center [361, 160] width 62 height 52
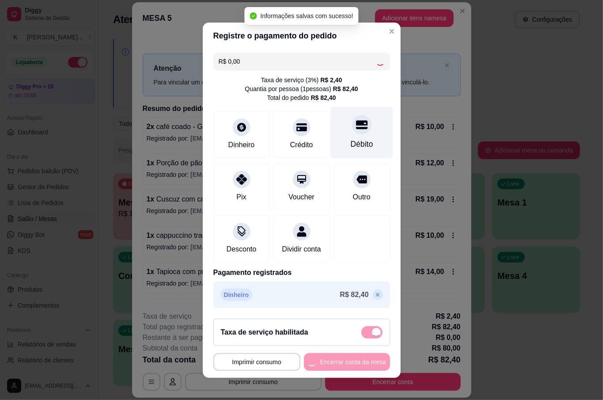
type input "R$ 0,00"
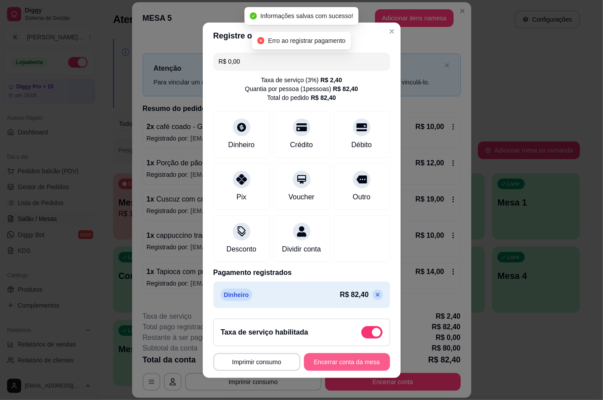
click at [334, 363] on button "Encerrar conta da mesa" at bounding box center [347, 362] width 86 height 18
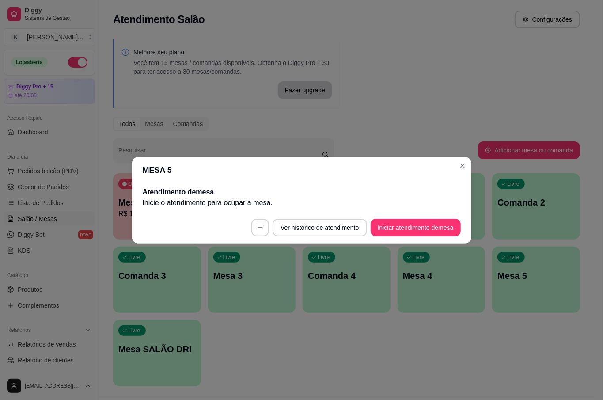
click at [470, 166] on header "MESA 5" at bounding box center [301, 170] width 339 height 26
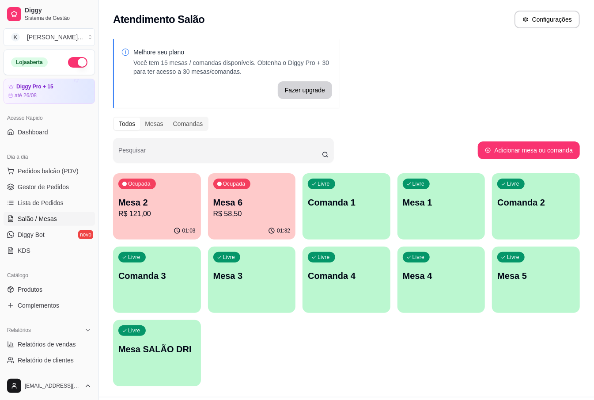
click at [292, 175] on div "Ocupada Mesa 6 R$ 58,50" at bounding box center [252, 197] width 88 height 49
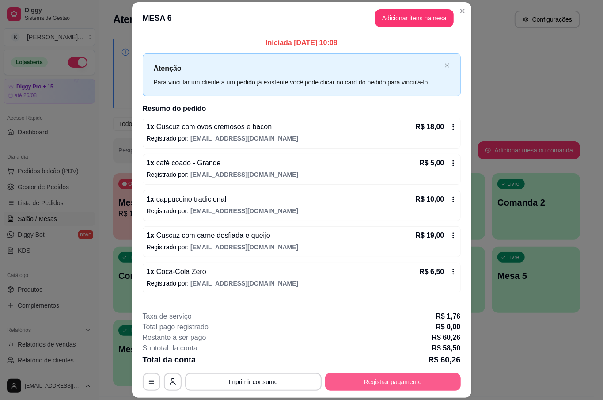
click at [343, 379] on button "Registrar pagamento" at bounding box center [393, 382] width 136 height 18
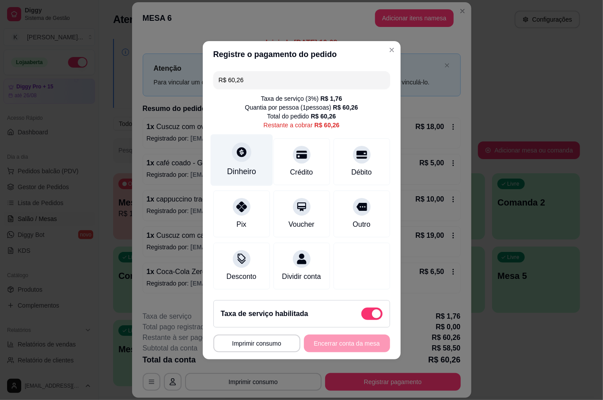
click at [252, 166] on div "Dinheiro" at bounding box center [241, 171] width 29 height 11
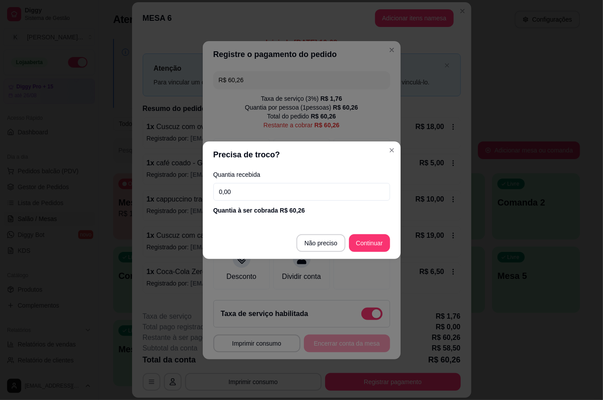
click at [257, 196] on input "0,00" at bounding box center [301, 192] width 177 height 18
type input "100,00"
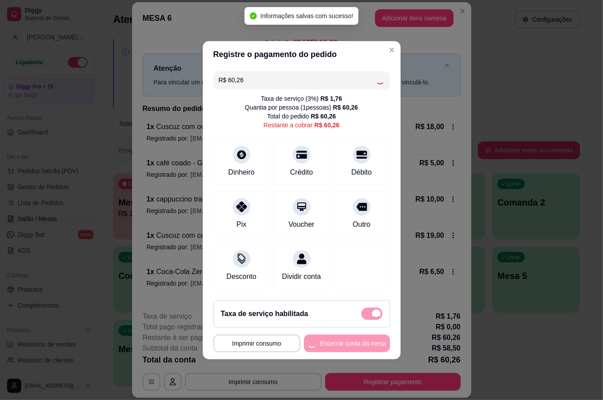
type input "R$ 0,00"
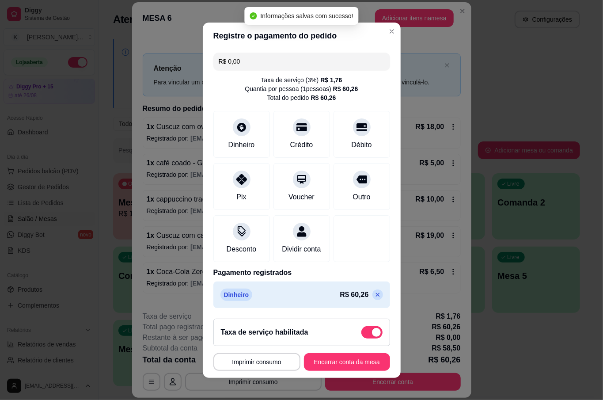
click at [329, 359] on button "Encerrar conta da mesa" at bounding box center [347, 362] width 86 height 18
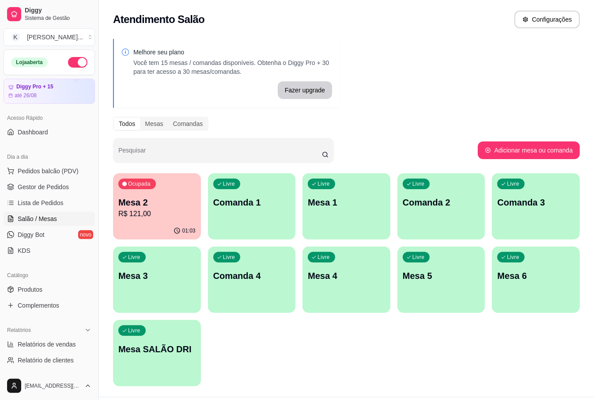
click at [465, 143] on div "Pesquisar" at bounding box center [295, 150] width 365 height 25
click at [150, 215] on p "R$ 121,00" at bounding box center [156, 213] width 77 height 11
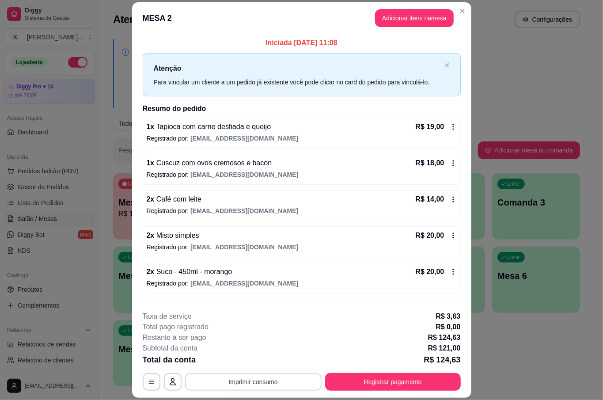
click at [251, 380] on button "Imprimir consumo" at bounding box center [253, 382] width 136 height 18
click at [248, 358] on button "IMPRESSORA" at bounding box center [251, 361] width 64 height 14
click at [433, 240] on div "R$ 20,00" at bounding box center [435, 235] width 41 height 11
click at [444, 239] on div "2 x Misto simples R$ 20,00 Registrado por: [EMAIL_ADDRESS][DOMAIN_NAME]" at bounding box center [302, 241] width 318 height 31
click at [440, 238] on div "Ações do pedido Nessa tela você pode gerenciar o pedido. Remover clientes que e…" at bounding box center [301, 213] width 297 height 148
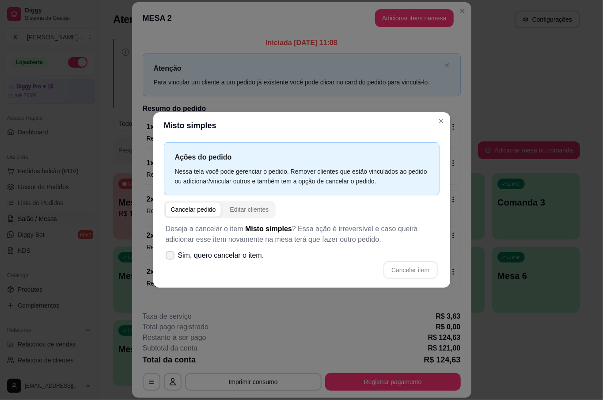
click at [173, 256] on span at bounding box center [170, 255] width 9 height 9
click at [171, 256] on input "Sim, quero cancelar o item." at bounding box center [168, 259] width 6 height 6
checkbox input "true"
click at [392, 262] on button "Cancelar item" at bounding box center [410, 270] width 54 height 18
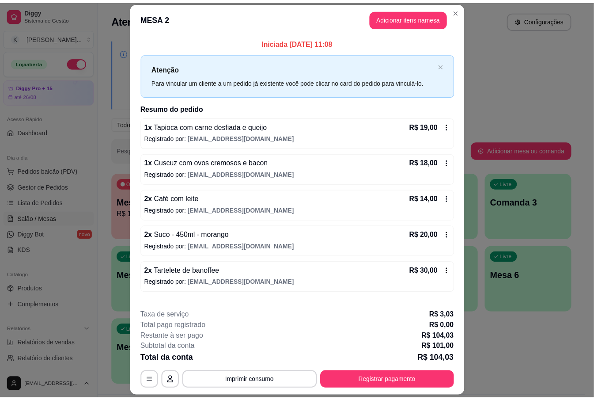
scroll to position [0, 0]
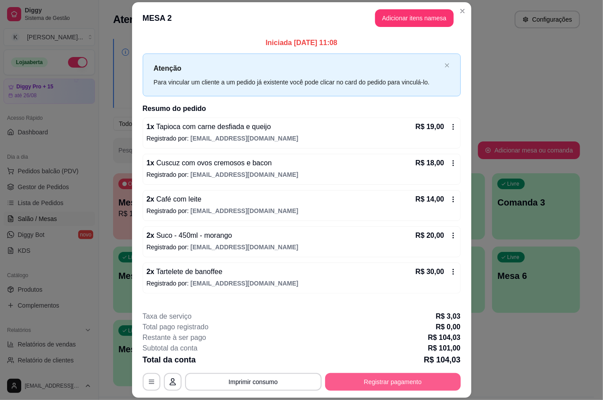
click at [382, 380] on button "Registrar pagamento" at bounding box center [393, 382] width 136 height 18
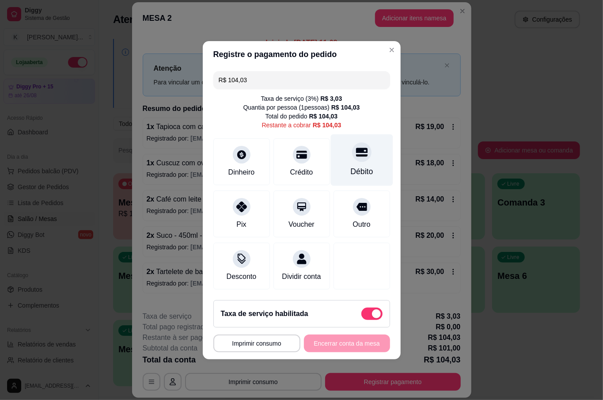
click at [351, 159] on div "Débito" at bounding box center [361, 160] width 62 height 52
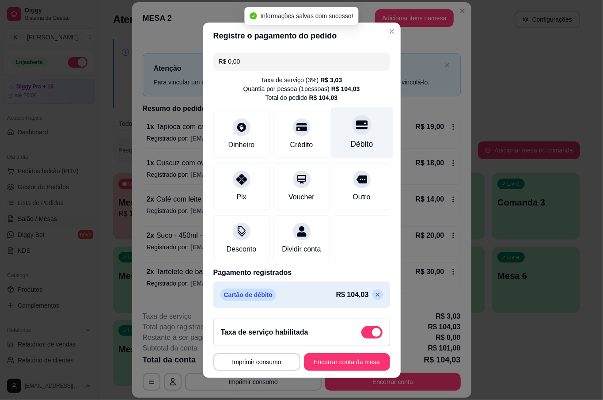
type input "R$ 0,00"
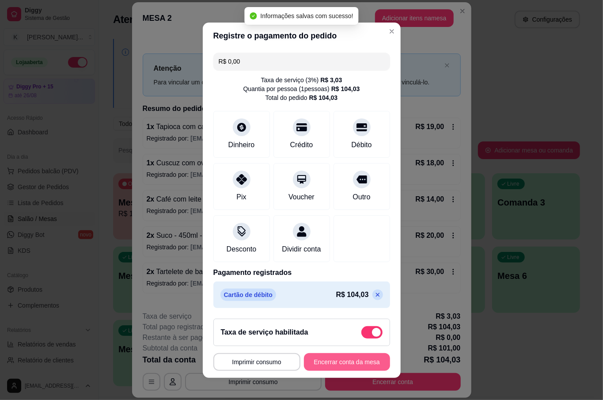
click at [343, 357] on button "Encerrar conta da mesa" at bounding box center [347, 362] width 86 height 18
